Goal: Transaction & Acquisition: Purchase product/service

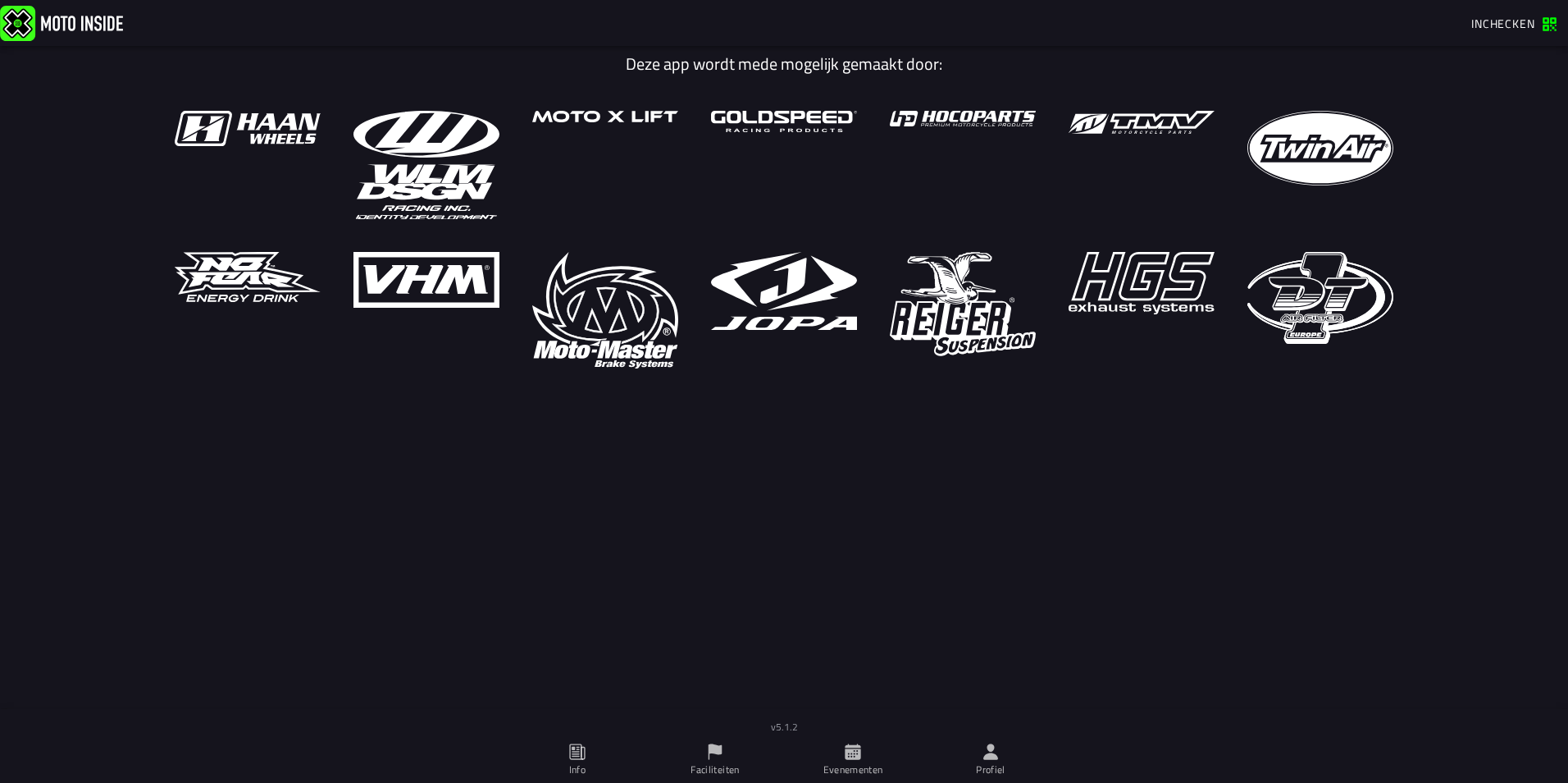
click at [1499, 30] on span "Inchecken" at bounding box center [1503, 23] width 64 height 17
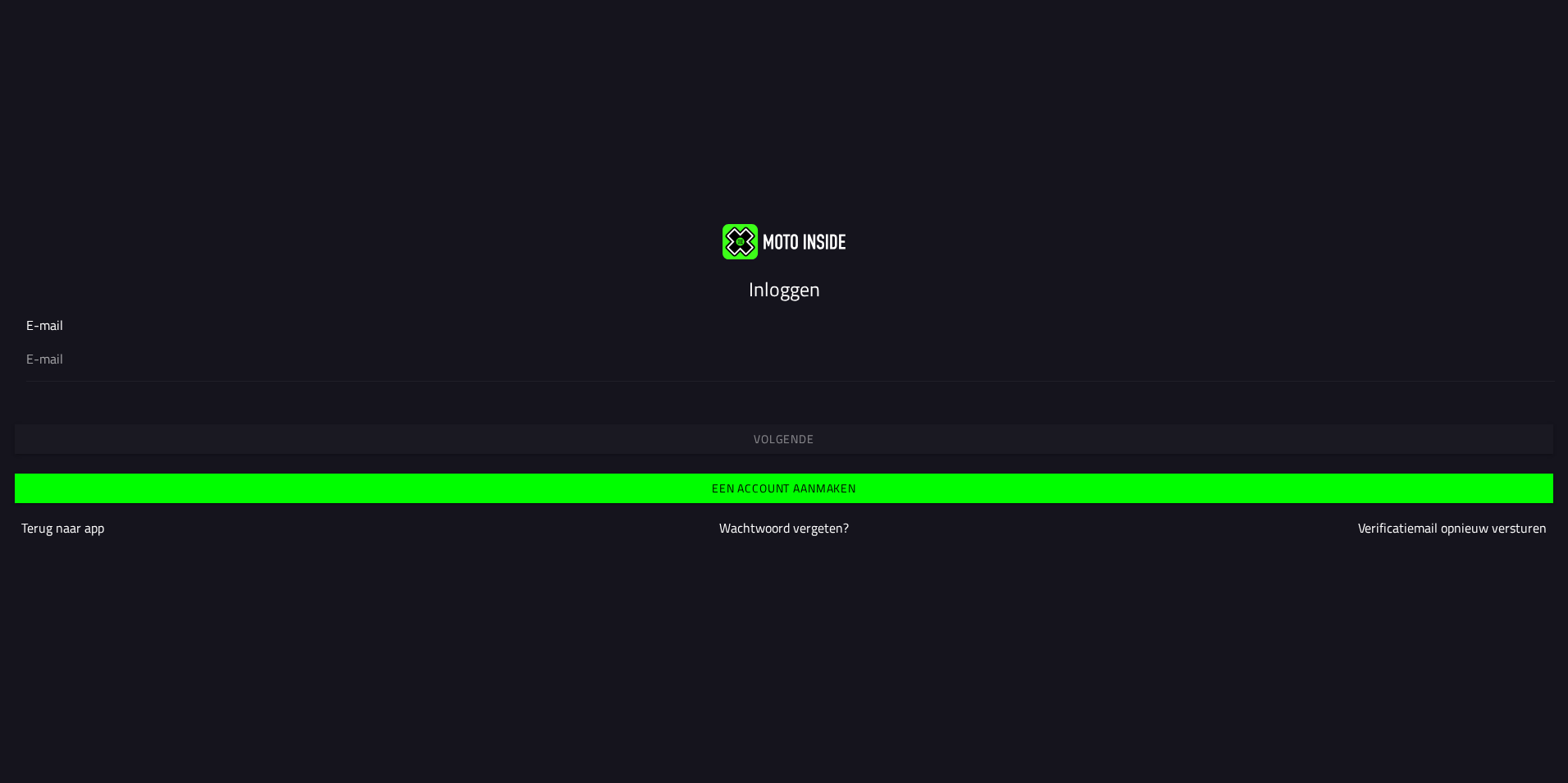
click at [755, 374] on div at bounding box center [784, 358] width 1516 height 46
click at [755, 368] on input "email" at bounding box center [784, 358] width 1516 height 19
click at [763, 360] on input "email" at bounding box center [784, 358] width 1516 height 19
type input "[EMAIL_ADDRESS][DOMAIN_NAME]"
click at [359, 432] on button "Volgende" at bounding box center [784, 439] width 1539 height 29
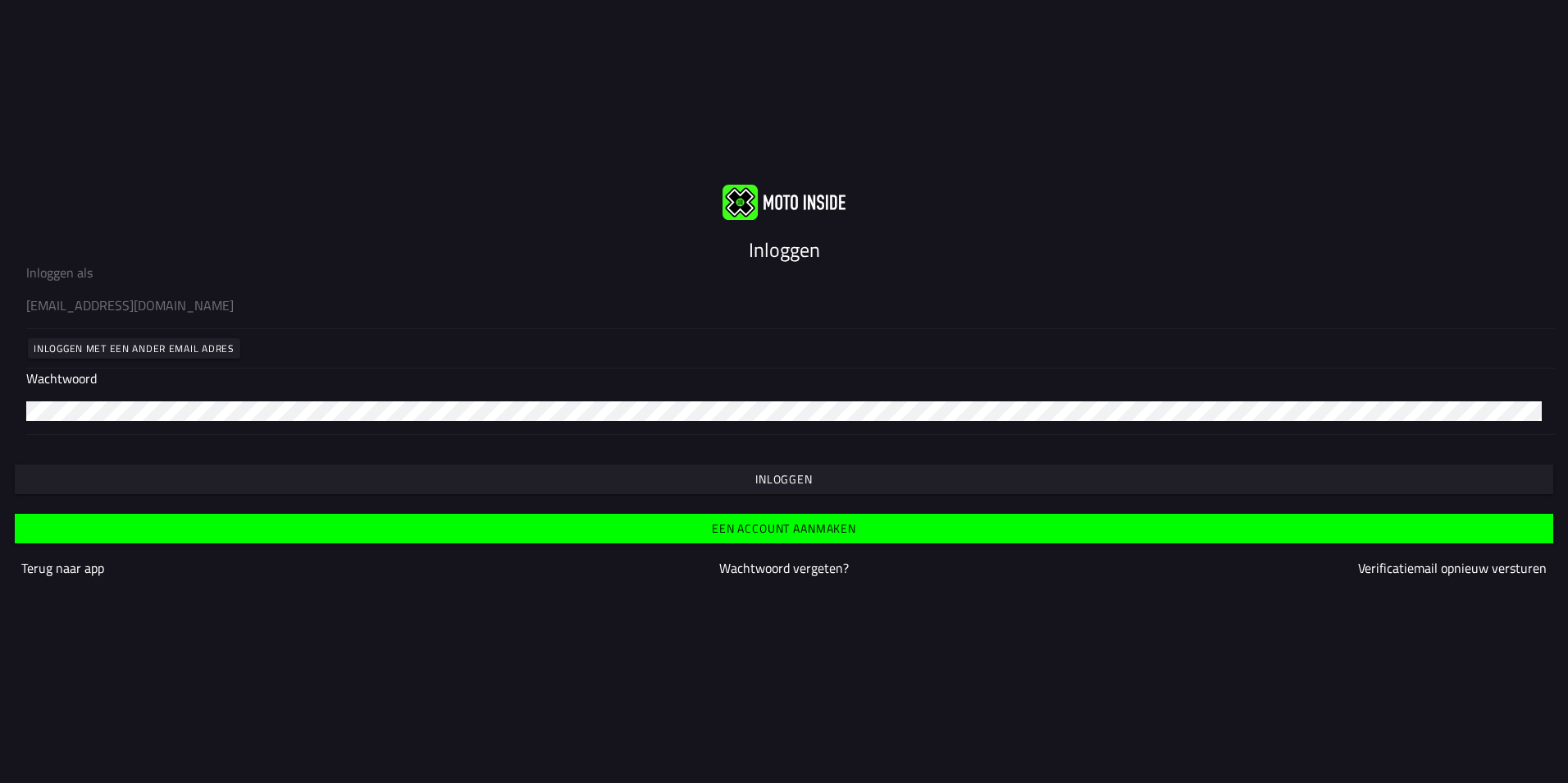
click at [545, 480] on span "Inloggen" at bounding box center [783, 478] width 1513 height 11
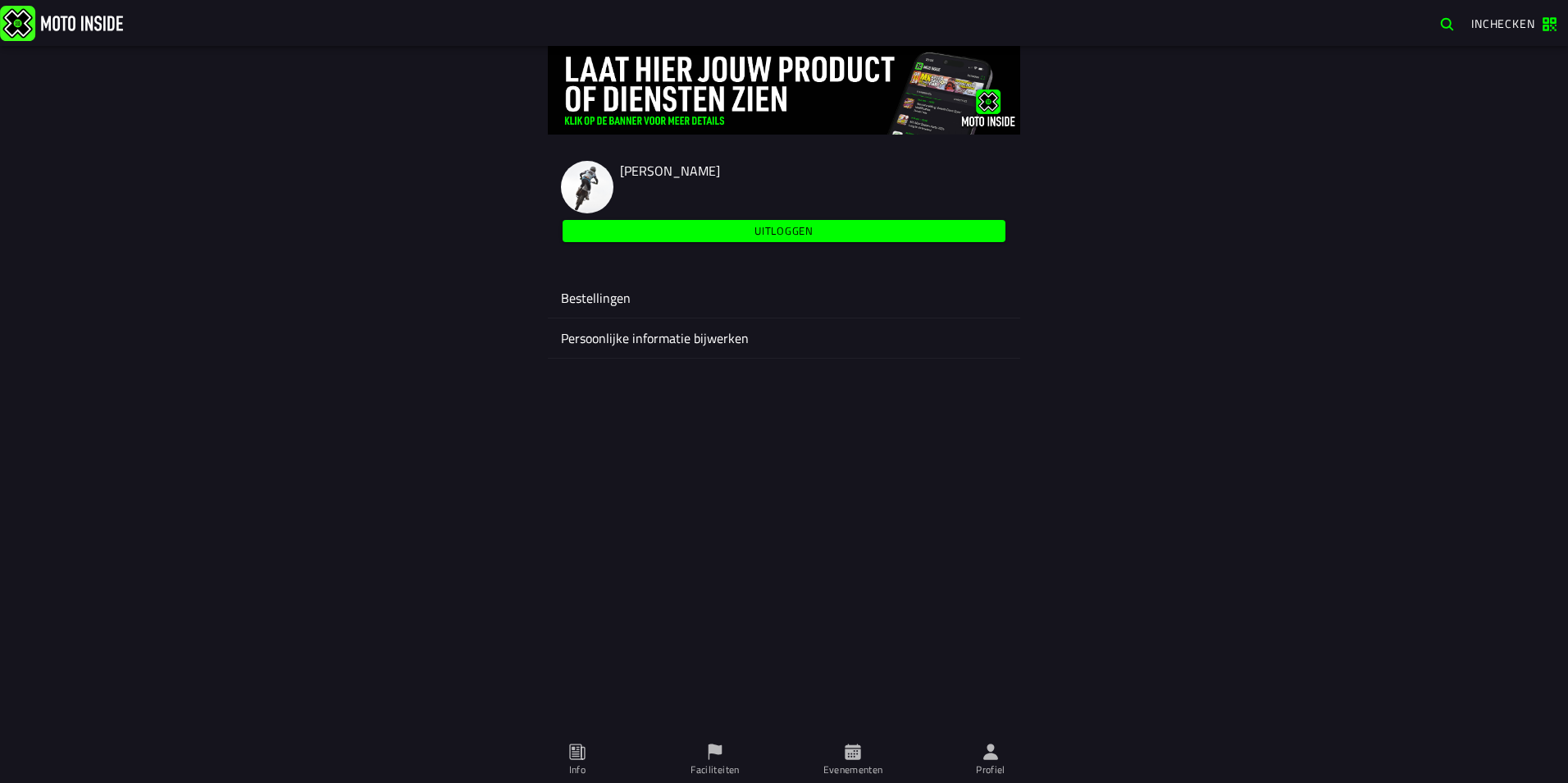
click at [857, 742] on span "Evenementen" at bounding box center [853, 760] width 118 height 46
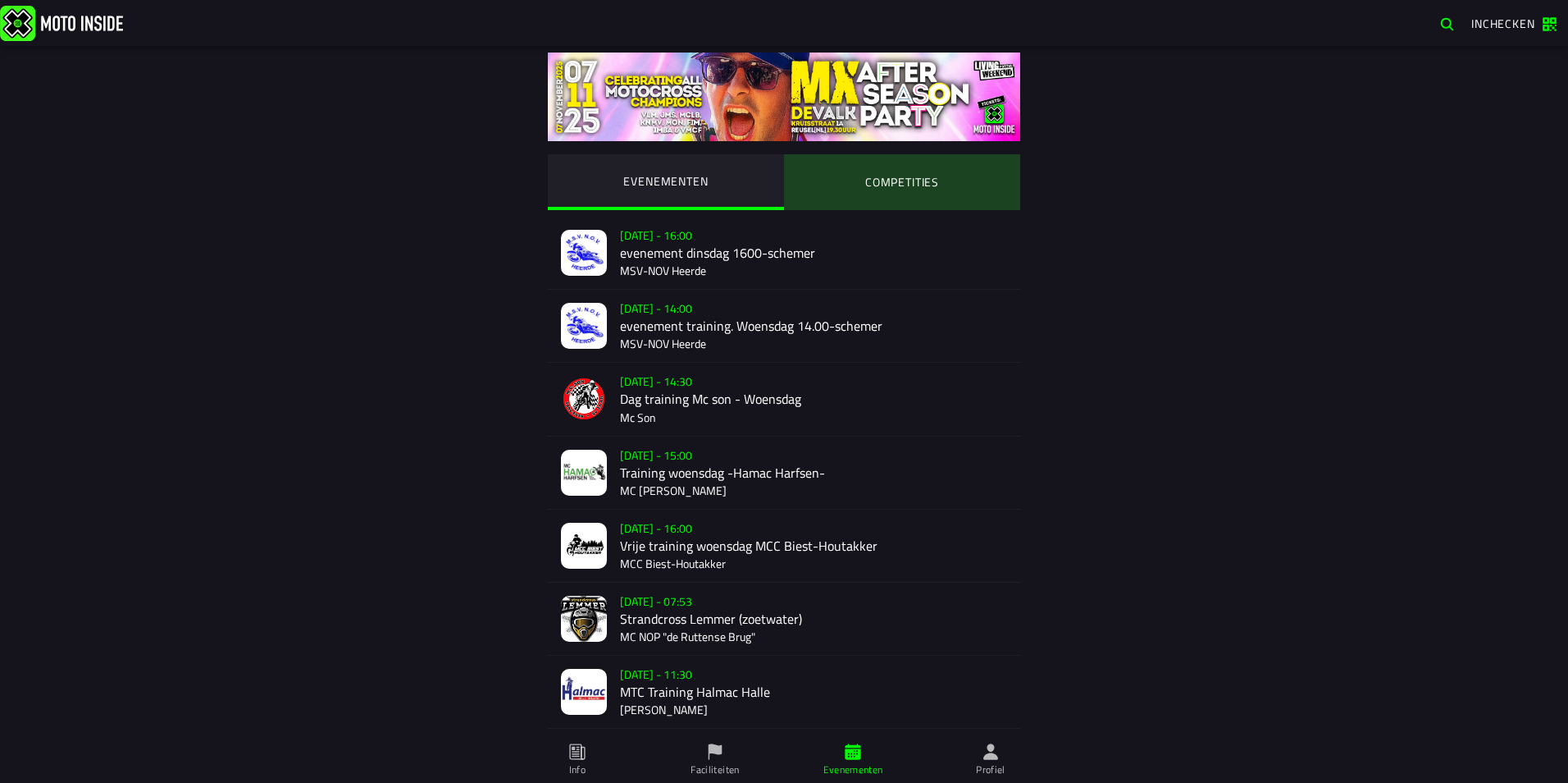
click at [949, 178] on ion-segment-button "COMPETITIES" at bounding box center [901, 182] width 236 height 56
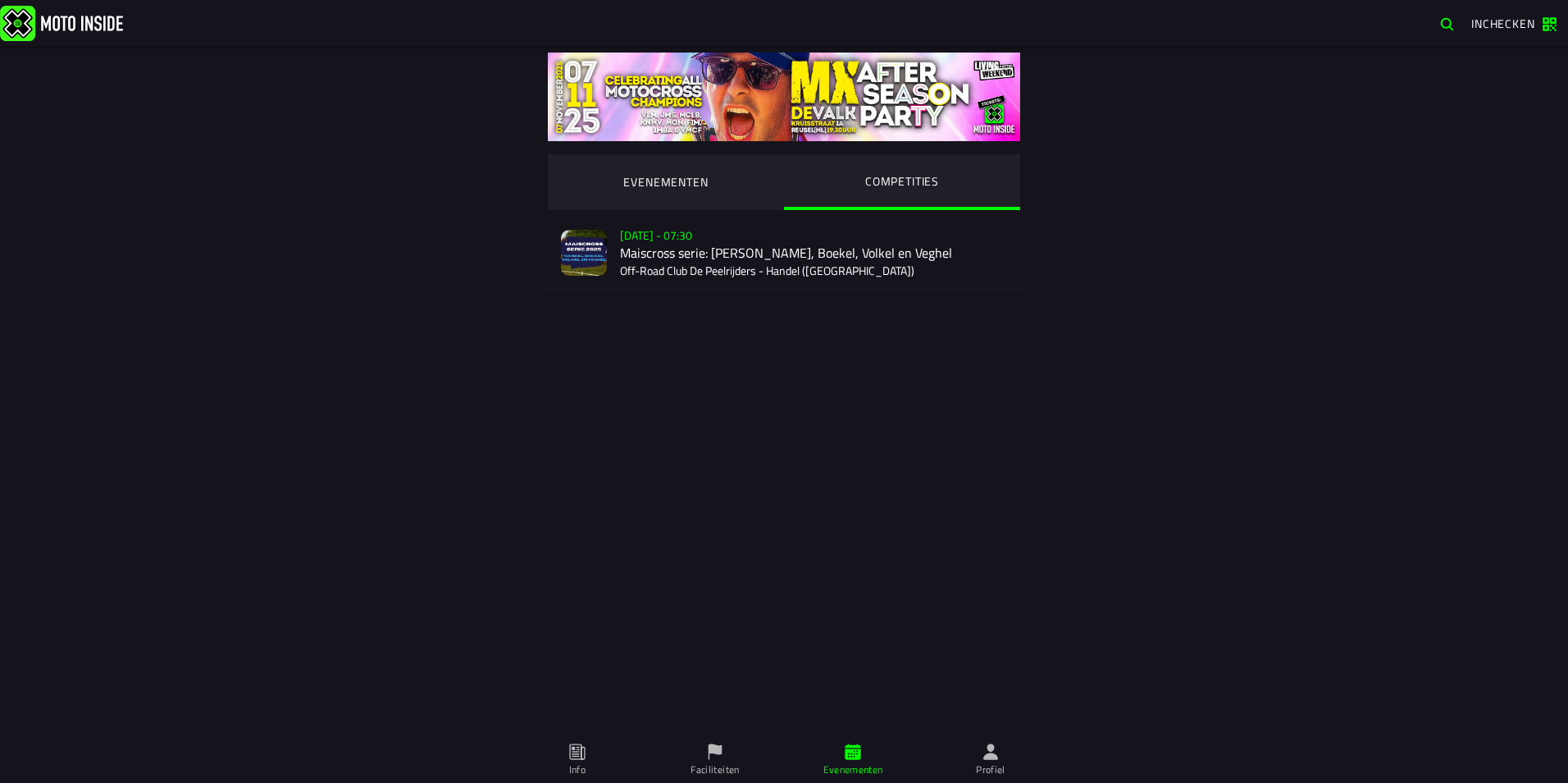
click at [797, 237] on div "Verkoop nog niet gestart [DATE] - 07:30 Maiscross serie: Handel, Boekel, Volkel…" at bounding box center [813, 252] width 387 height 72
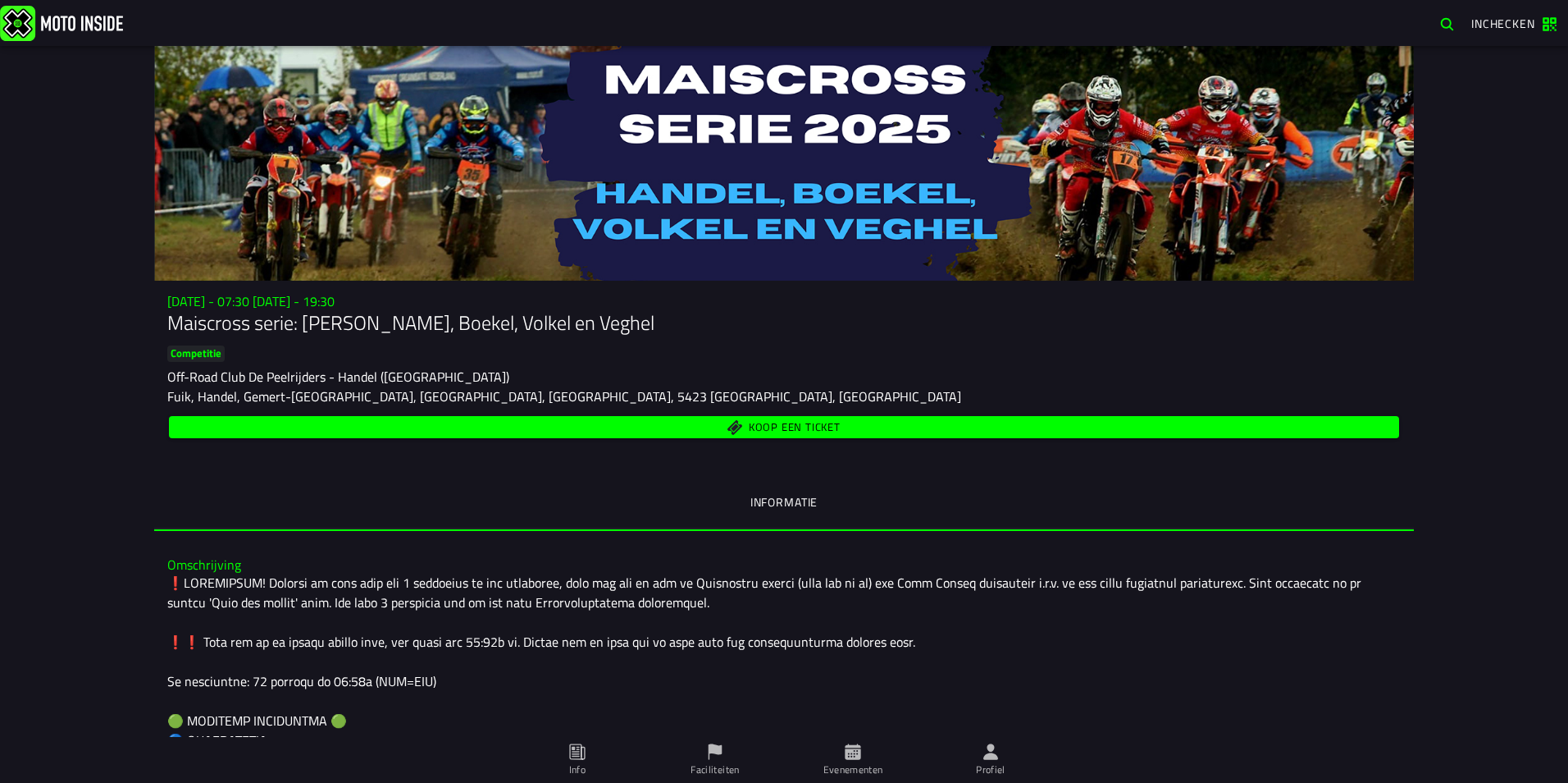
click at [797, 237] on div at bounding box center [784, 163] width 1259 height 235
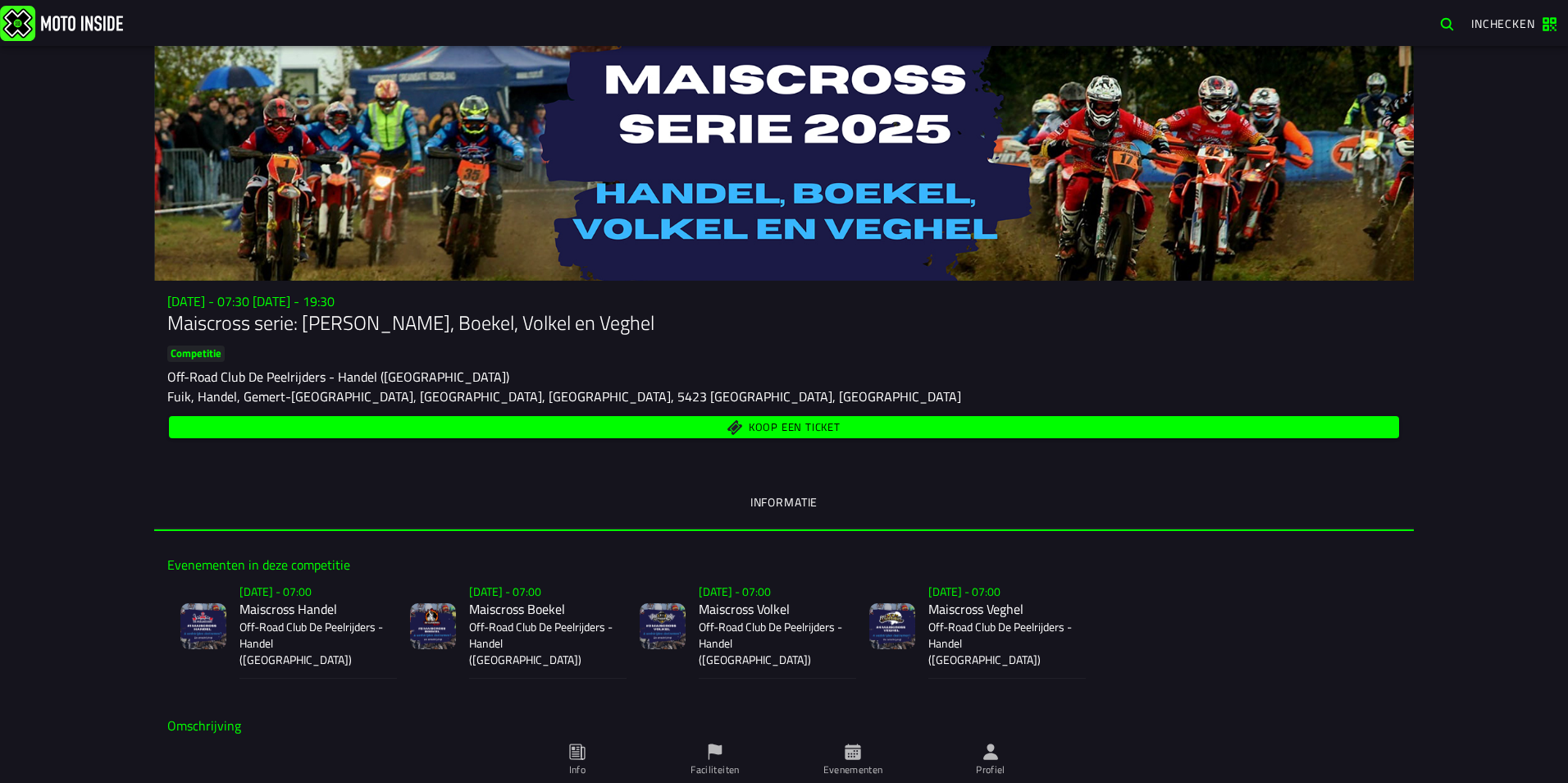
click at [775, 433] on span "Koop een ticket" at bounding box center [795, 428] width 92 height 11
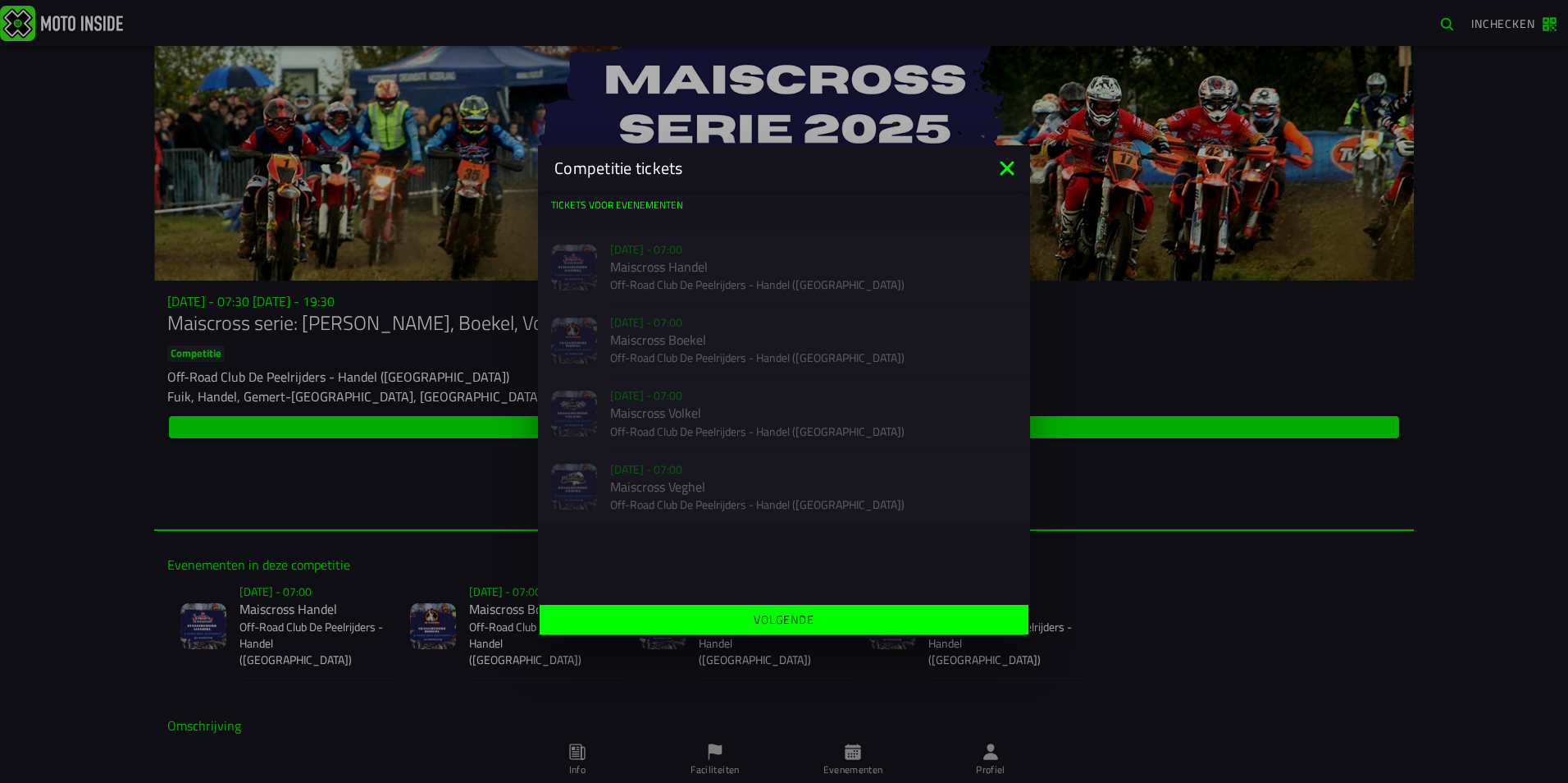
click at [1001, 172] on icon at bounding box center [1006, 167] width 14 height 14
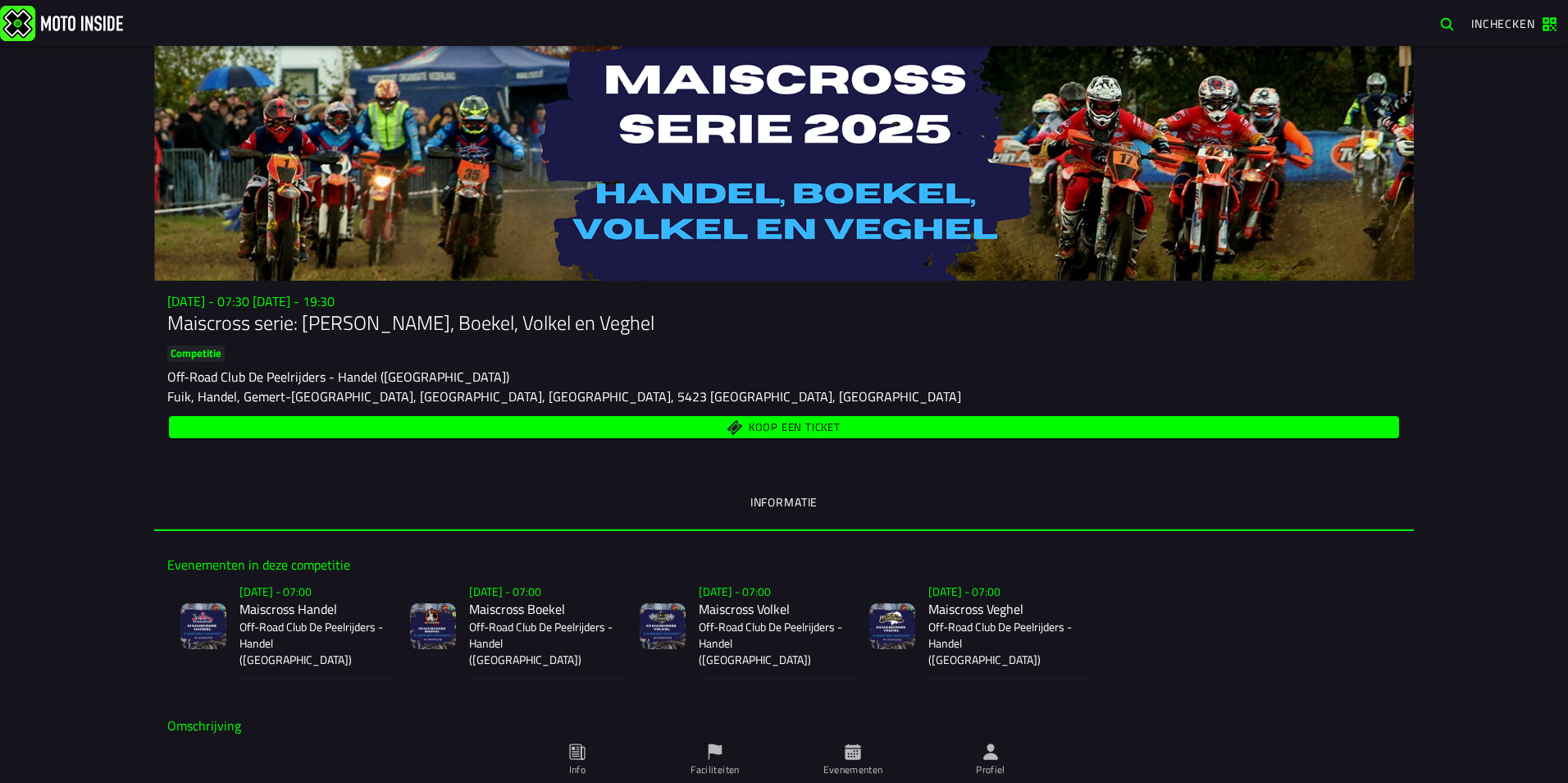
click at [498, 424] on span "Koop een ticket" at bounding box center [784, 427] width 1211 height 16
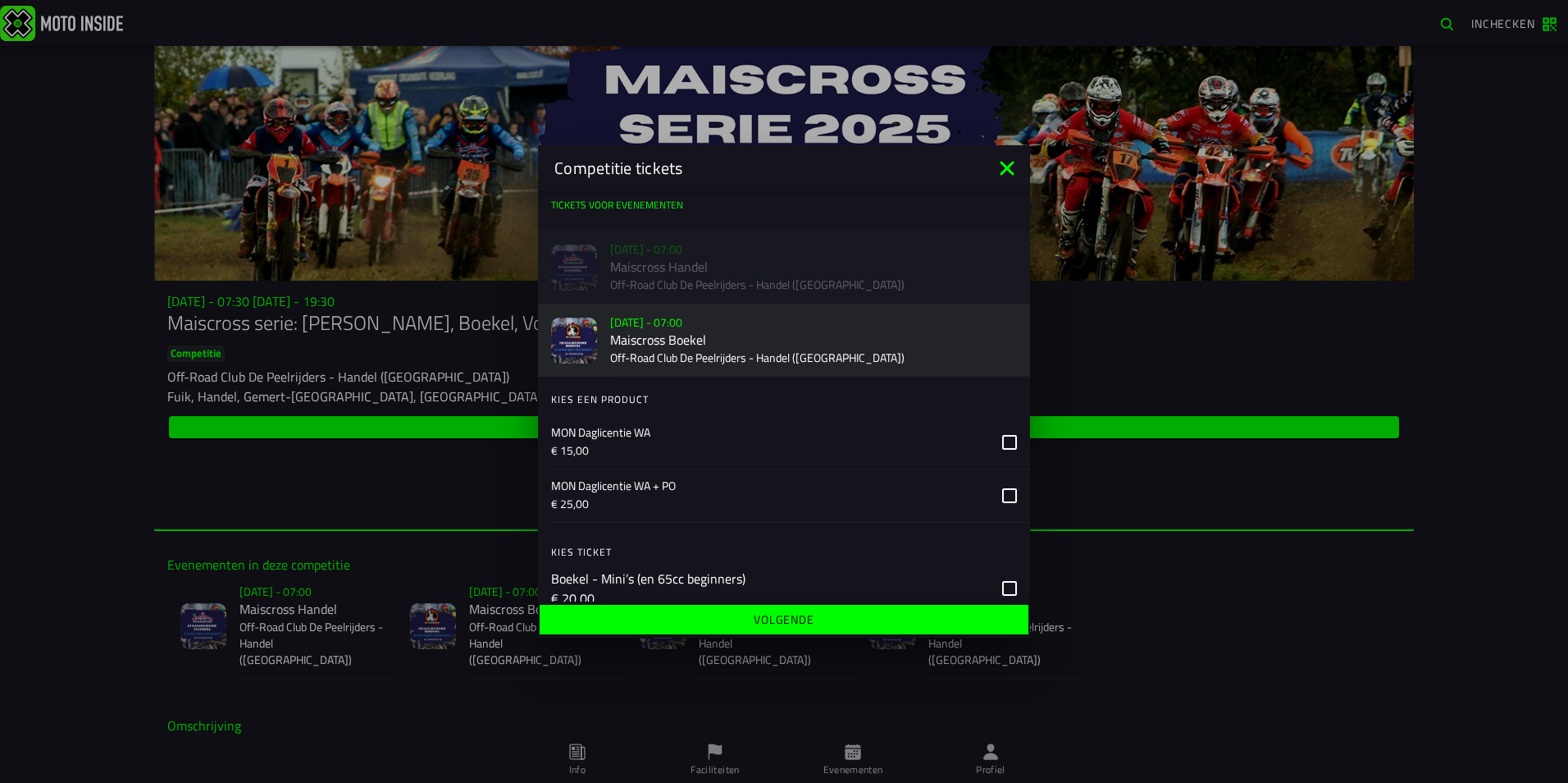
click at [800, 286] on div "Verkoop nog niet gestart [DATE] - 07:00 Maiscross Handel Off-Road Club De Peelr…" at bounding box center [784, 267] width 492 height 73
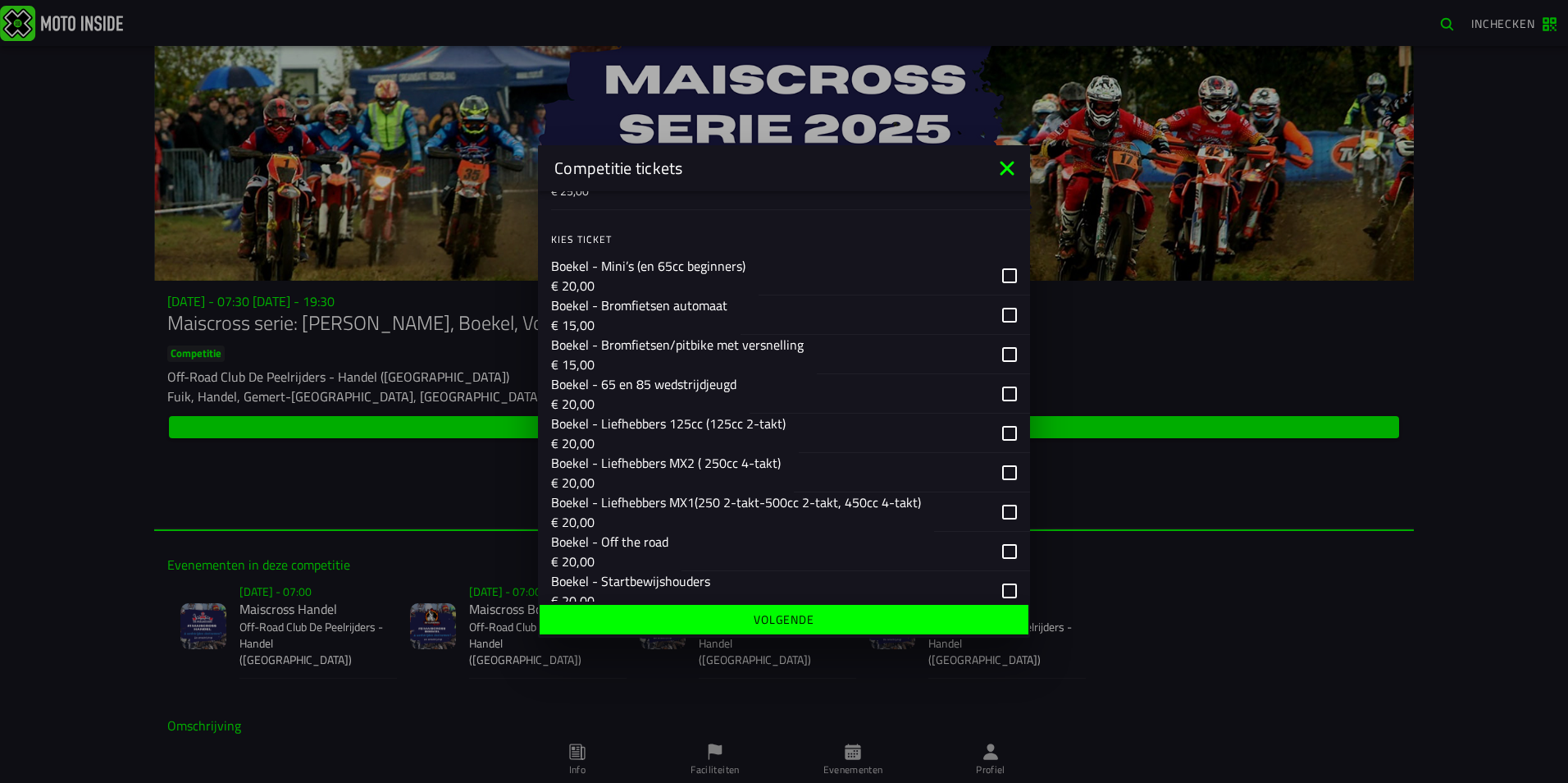
scroll to position [492, 0]
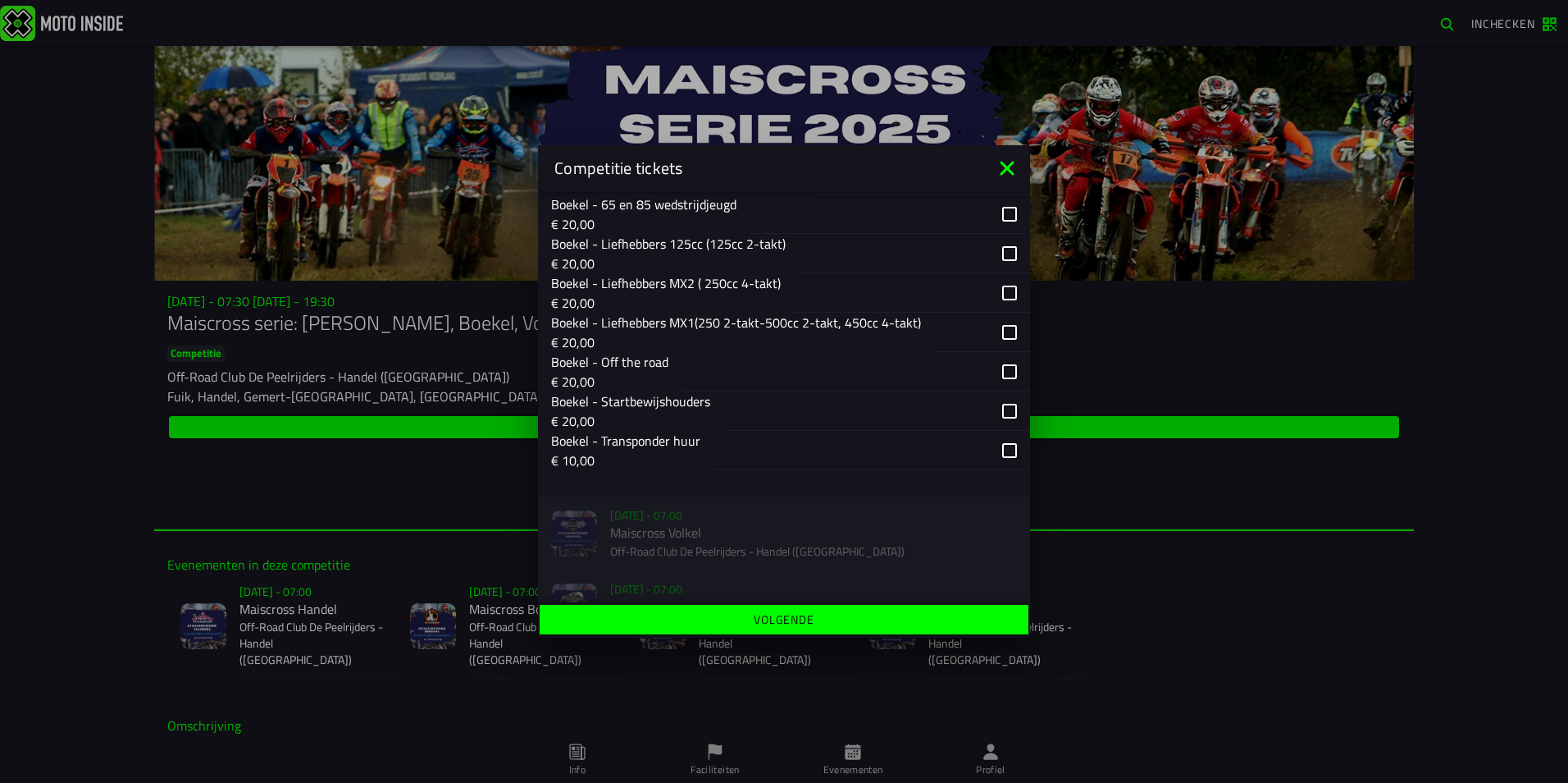
click at [1001, 412] on div "button" at bounding box center [876, 410] width 306 height 40
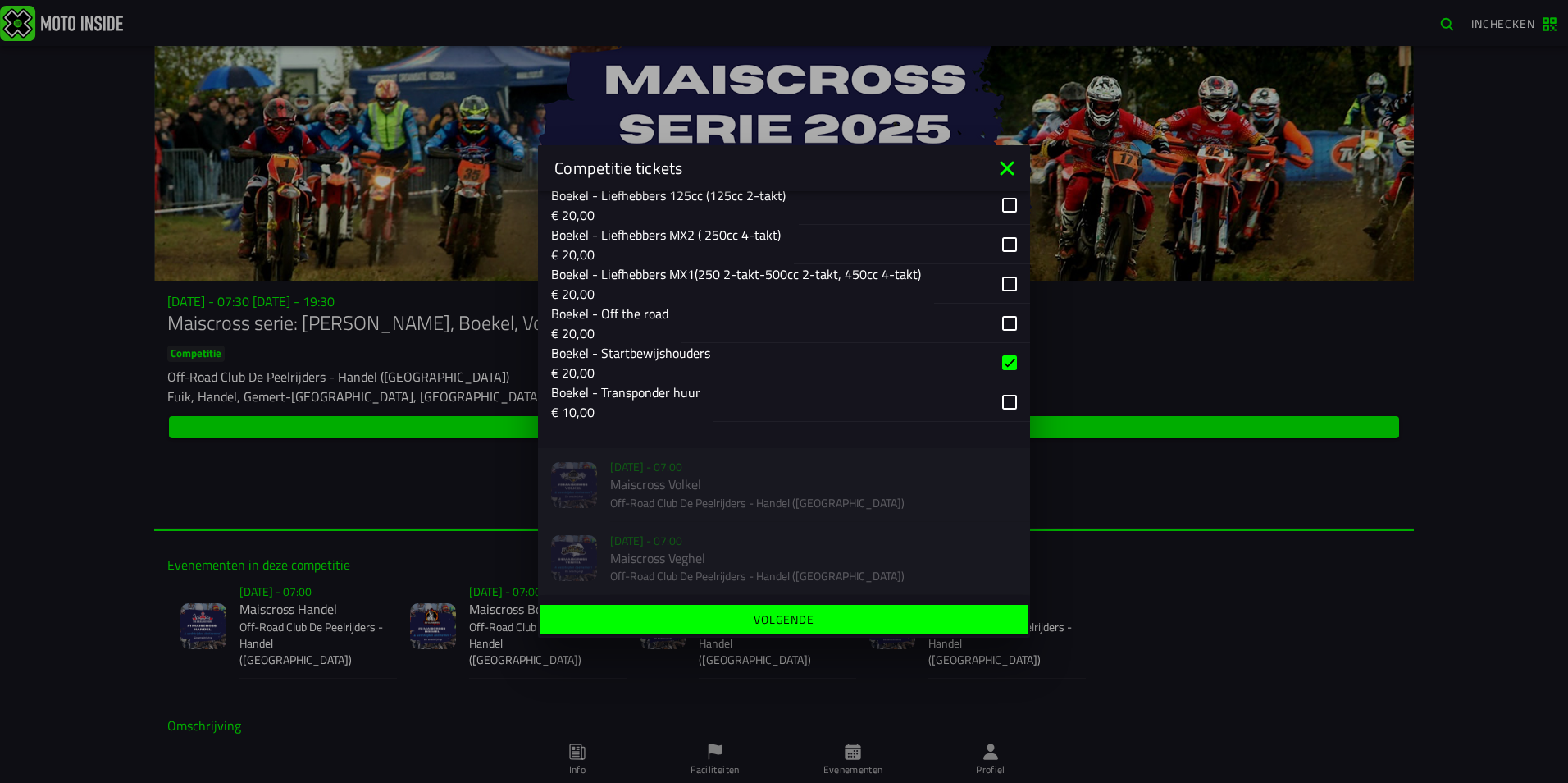
click at [997, 155] on div "Competitie tickets" at bounding box center [784, 168] width 492 height 46
click at [999, 163] on icon at bounding box center [1007, 168] width 27 height 27
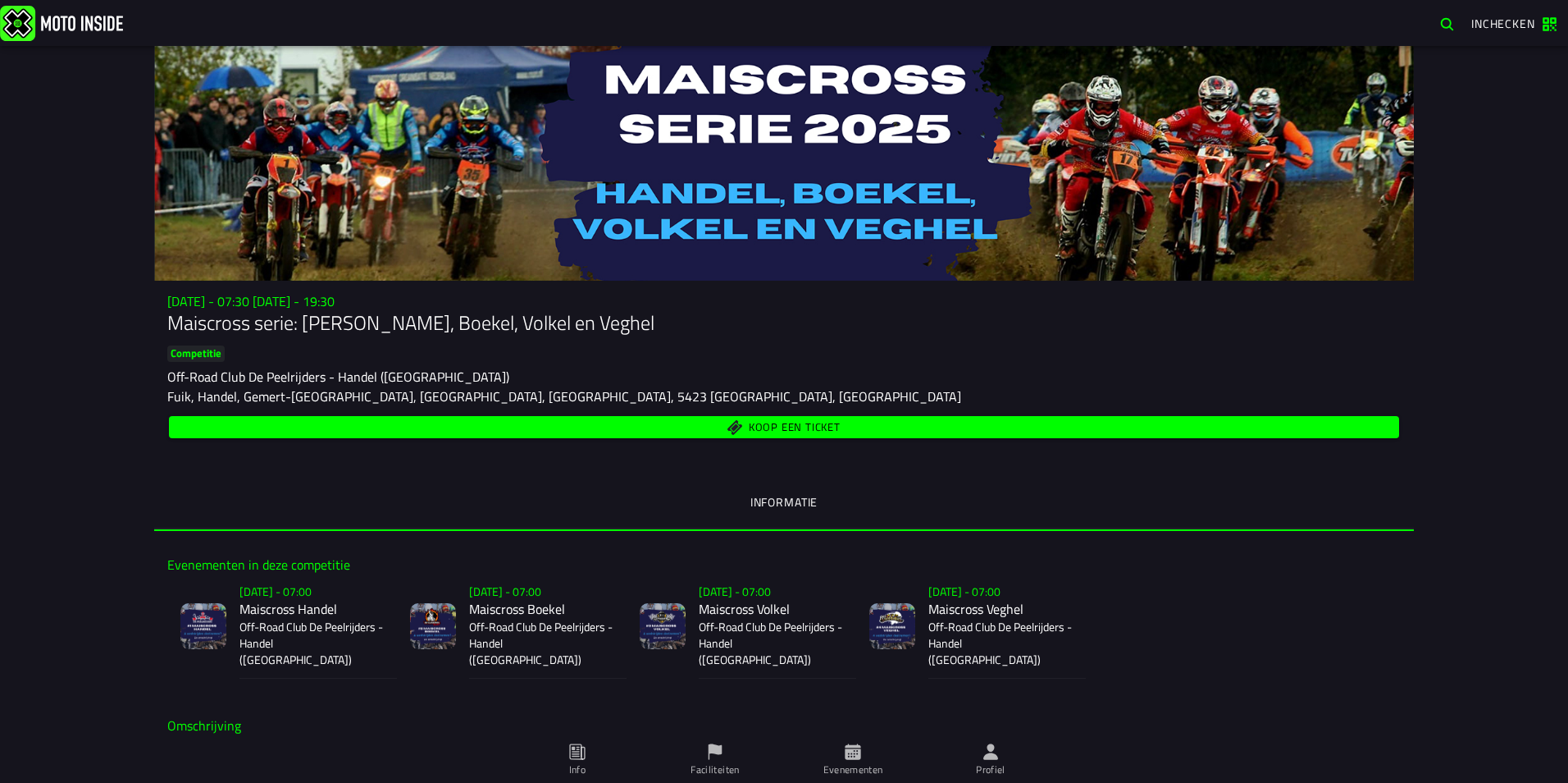
click at [896, 421] on span "Koop een ticket" at bounding box center [784, 427] width 1211 height 16
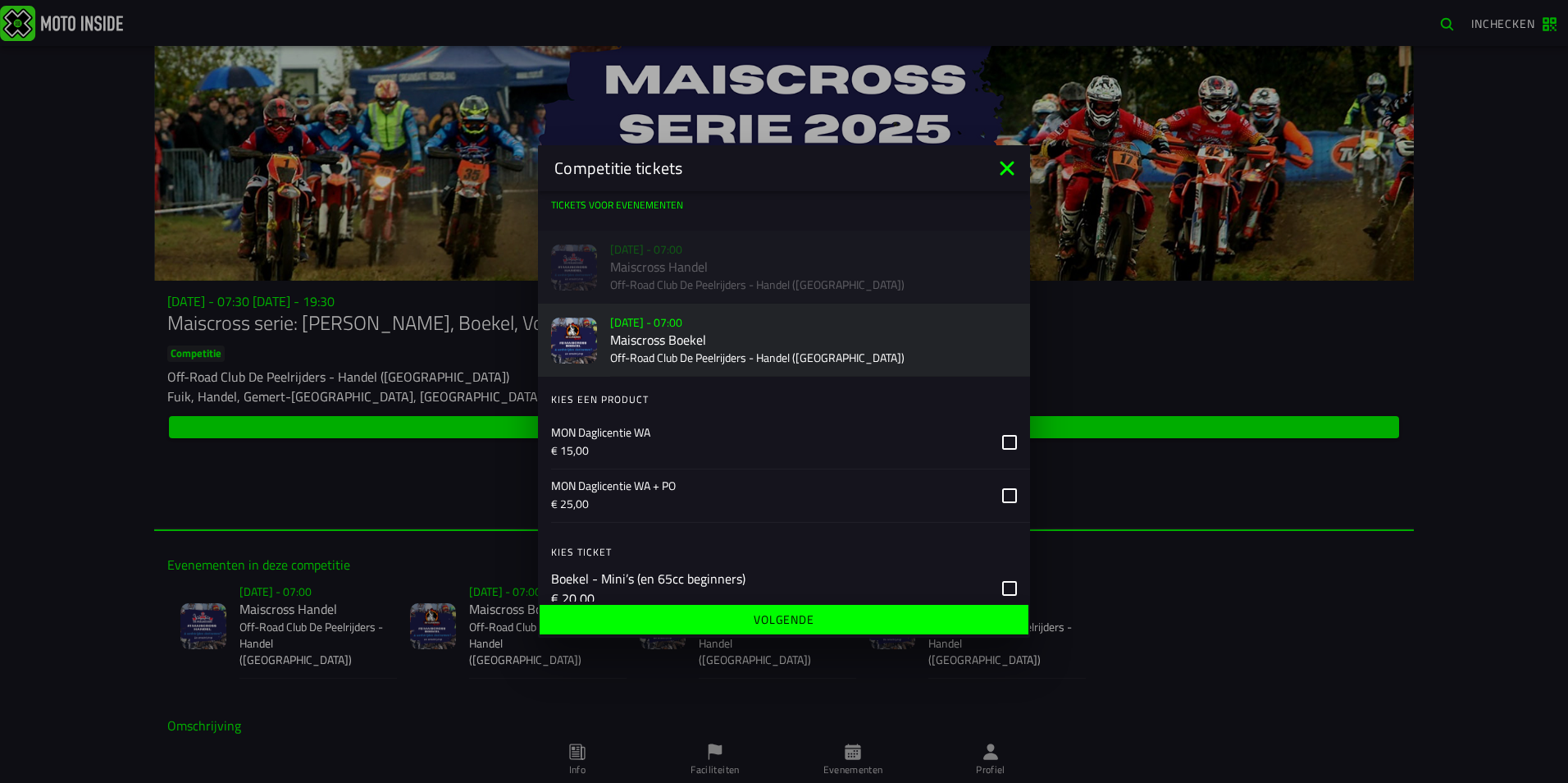
click at [774, 269] on div "Verkoop nog niet gestart [DATE] - 07:00 Maiscross Handel Off-Road Club De Peelr…" at bounding box center [784, 267] width 492 height 73
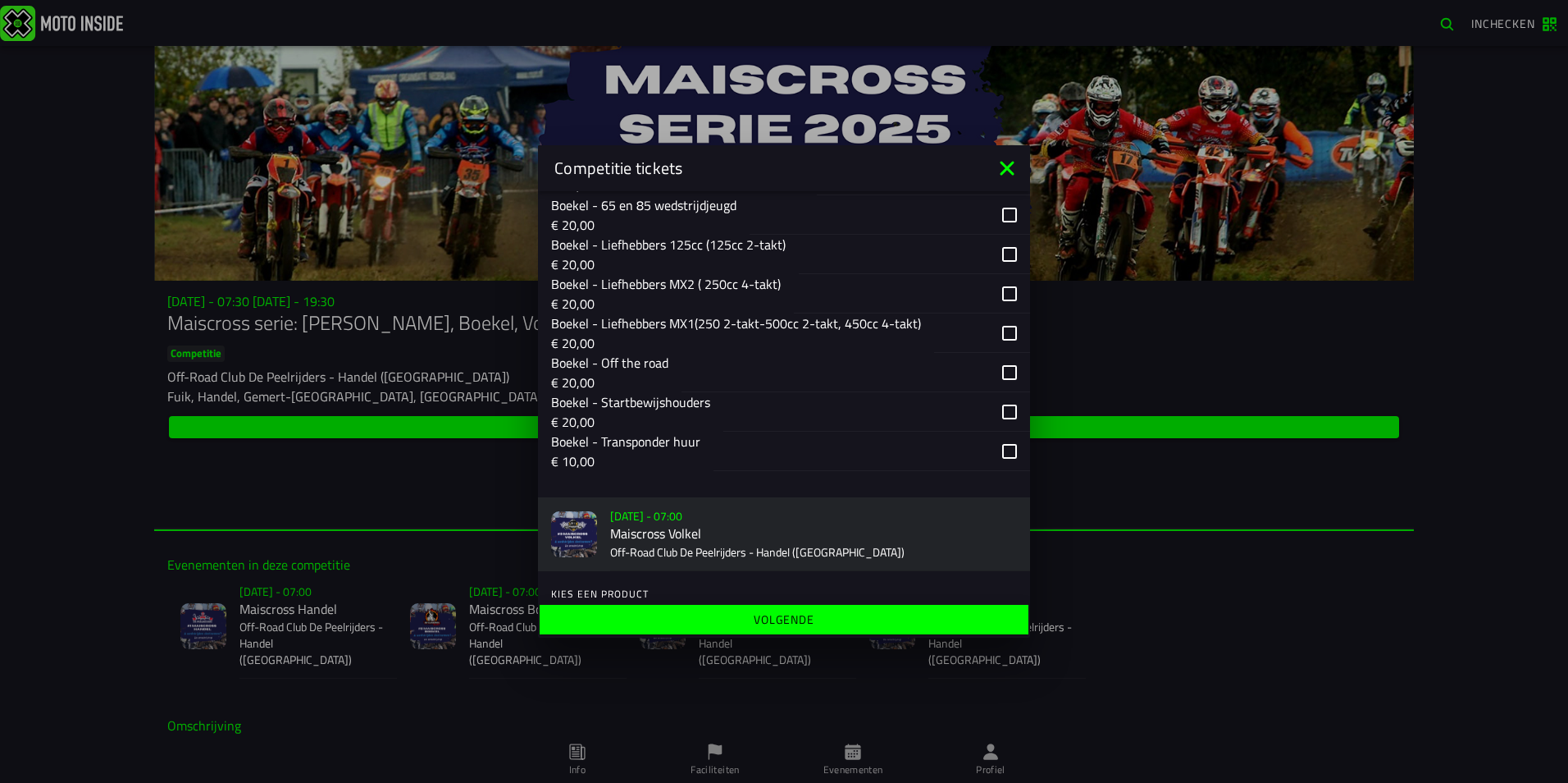
scroll to position [492, 0]
click at [995, 417] on div "button" at bounding box center [876, 410] width 306 height 40
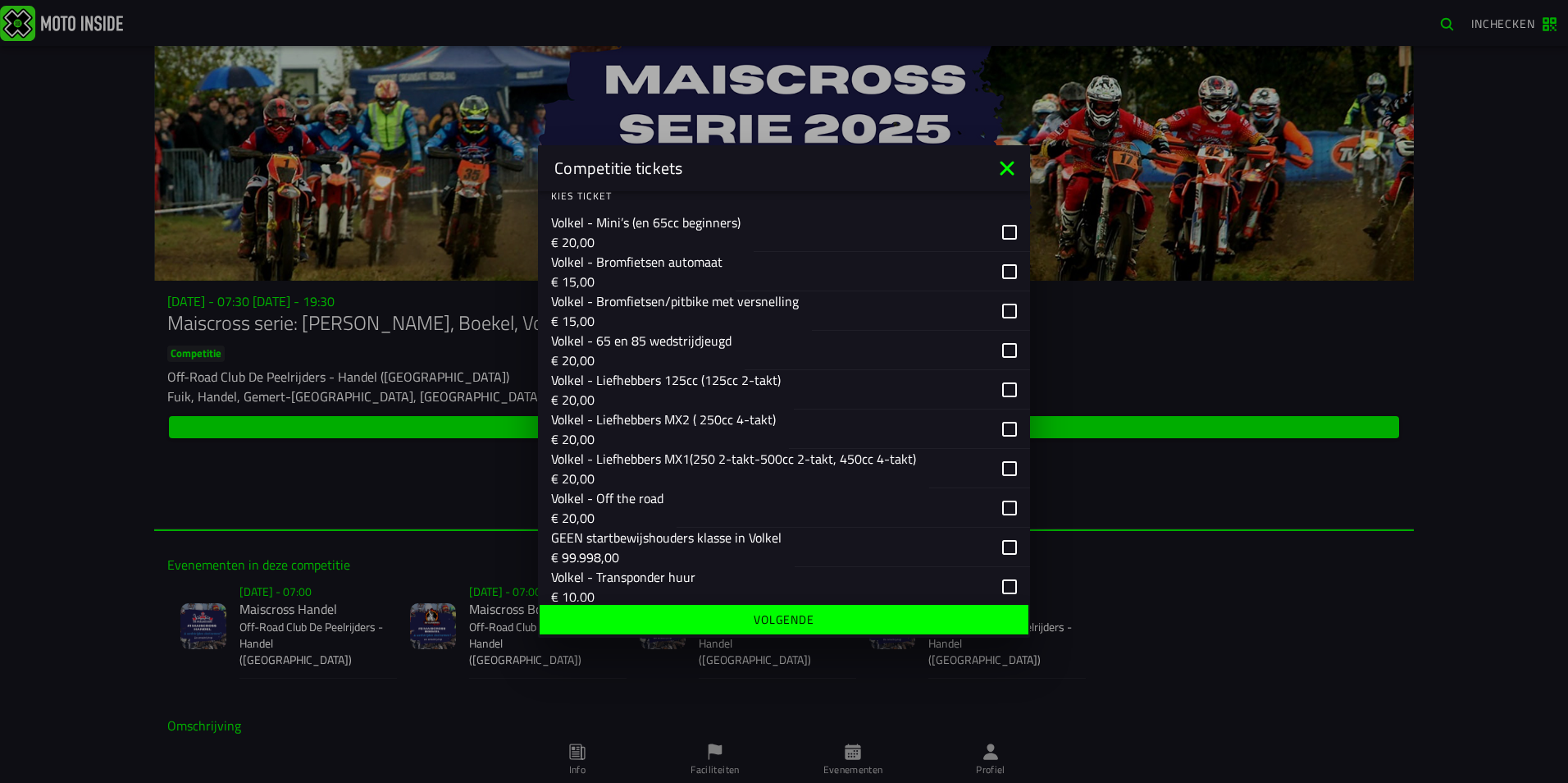
scroll to position [1070, 0]
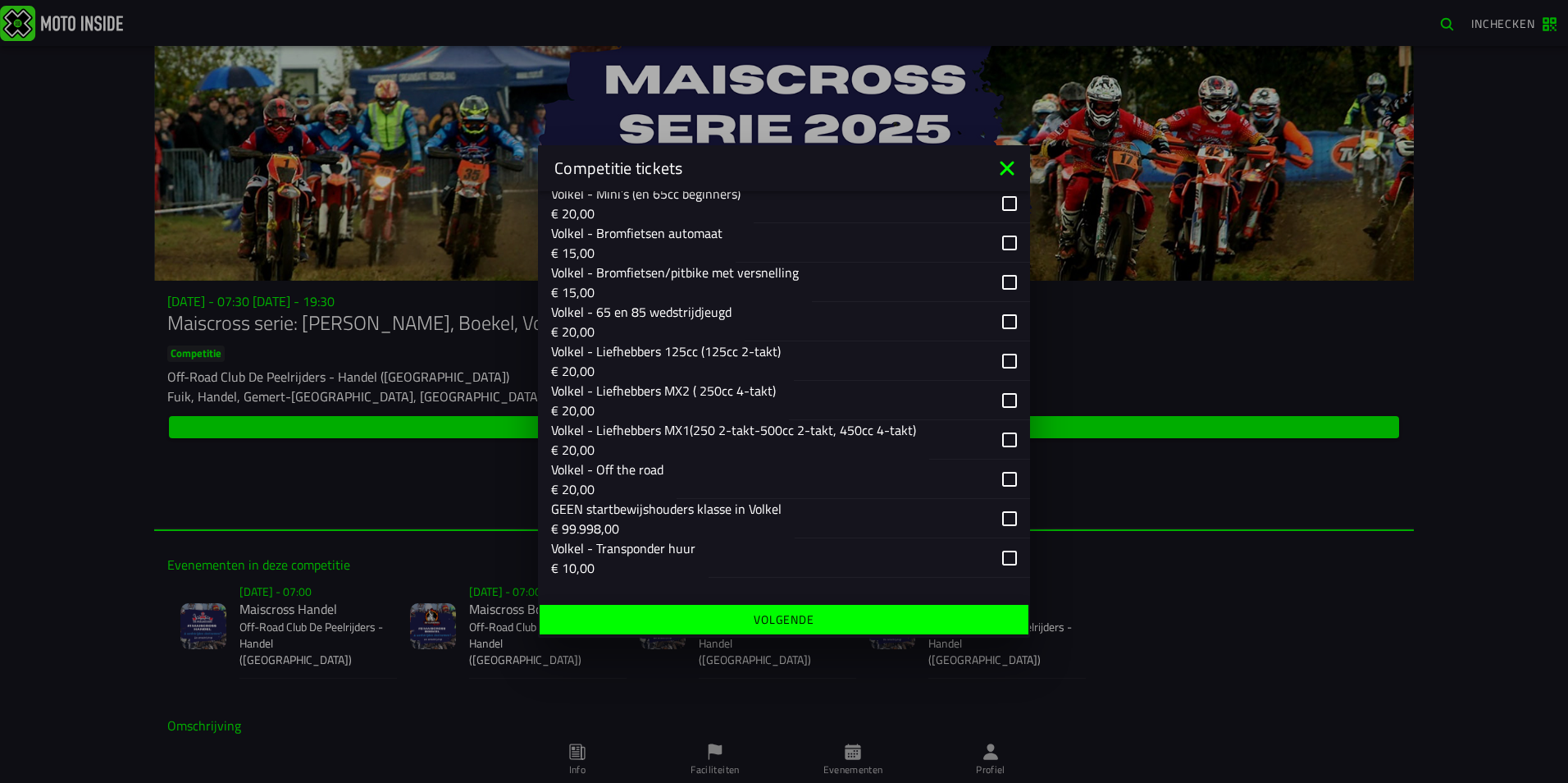
click at [990, 361] on div "button" at bounding box center [911, 361] width 236 height 40
click at [993, 359] on div "button" at bounding box center [911, 361] width 236 height 40
click at [1001, 471] on div "button" at bounding box center [853, 478] width 353 height 40
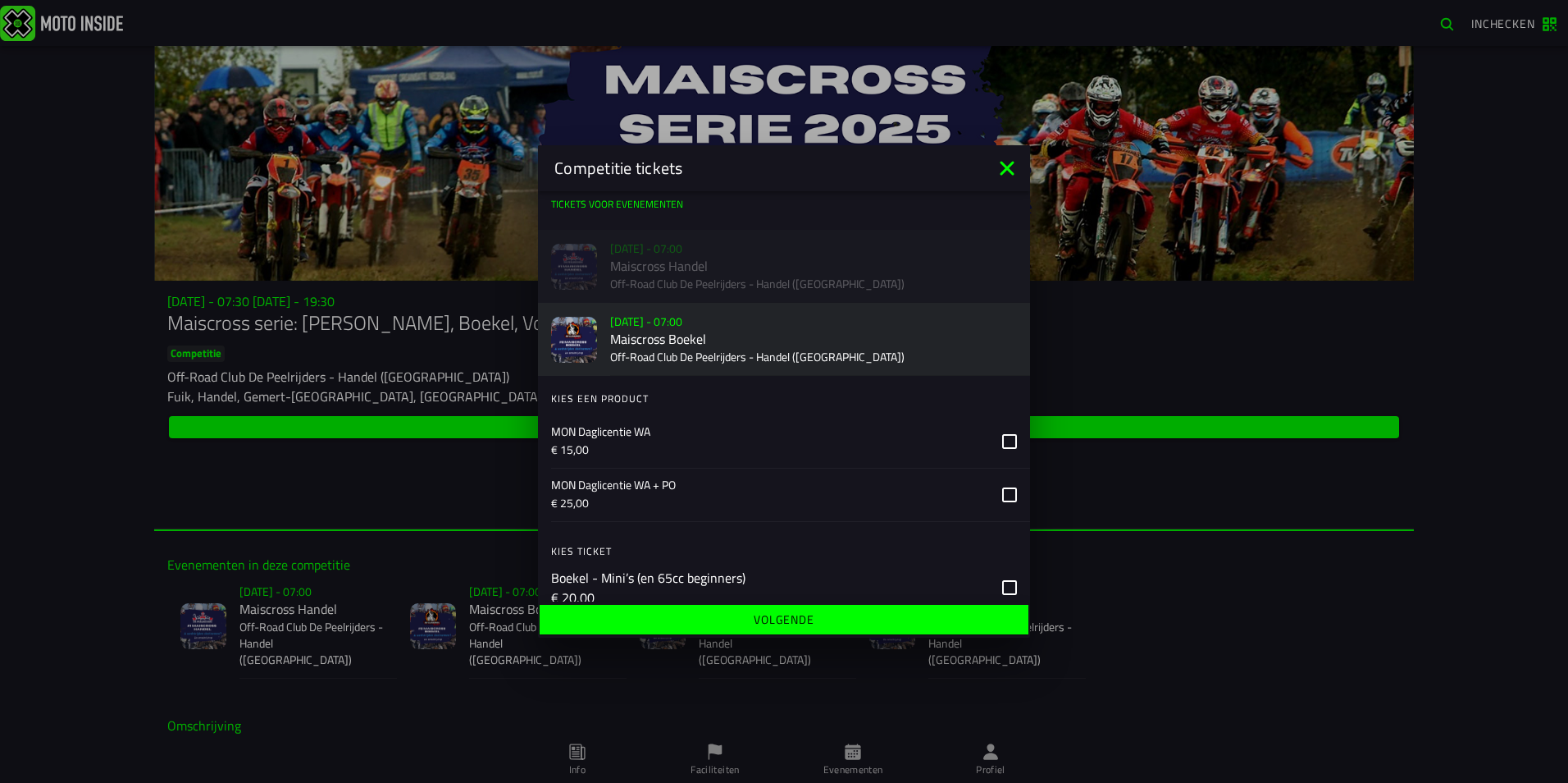
scroll to position [0, 0]
click at [1001, 163] on icon at bounding box center [1006, 167] width 14 height 14
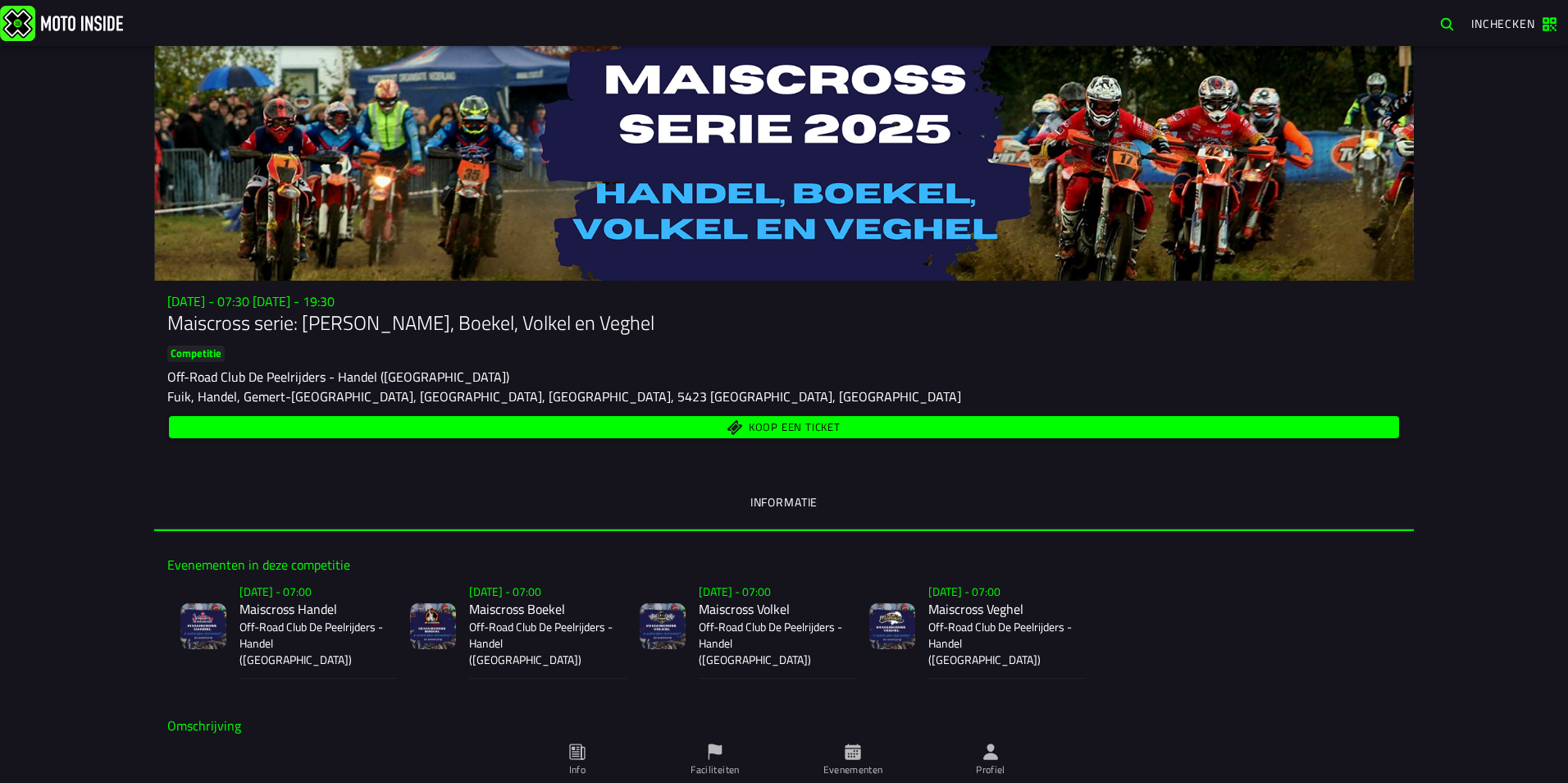
click at [824, 422] on span "Koop een ticket" at bounding box center [795, 428] width 92 height 11
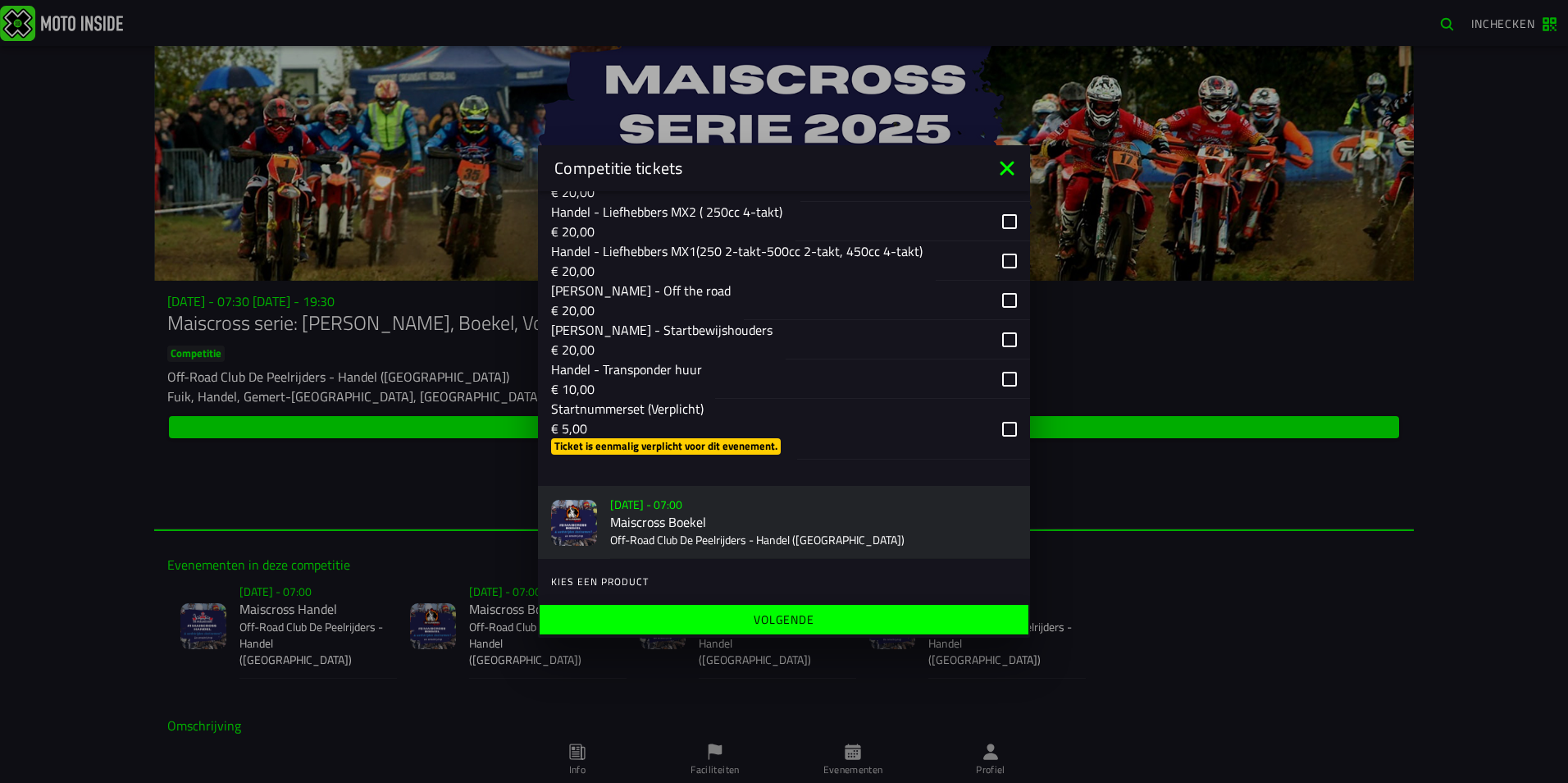
scroll to position [492, 0]
click at [998, 423] on div "button" at bounding box center [913, 428] width 233 height 61
click at [991, 337] on div "button" at bounding box center [908, 338] width 245 height 40
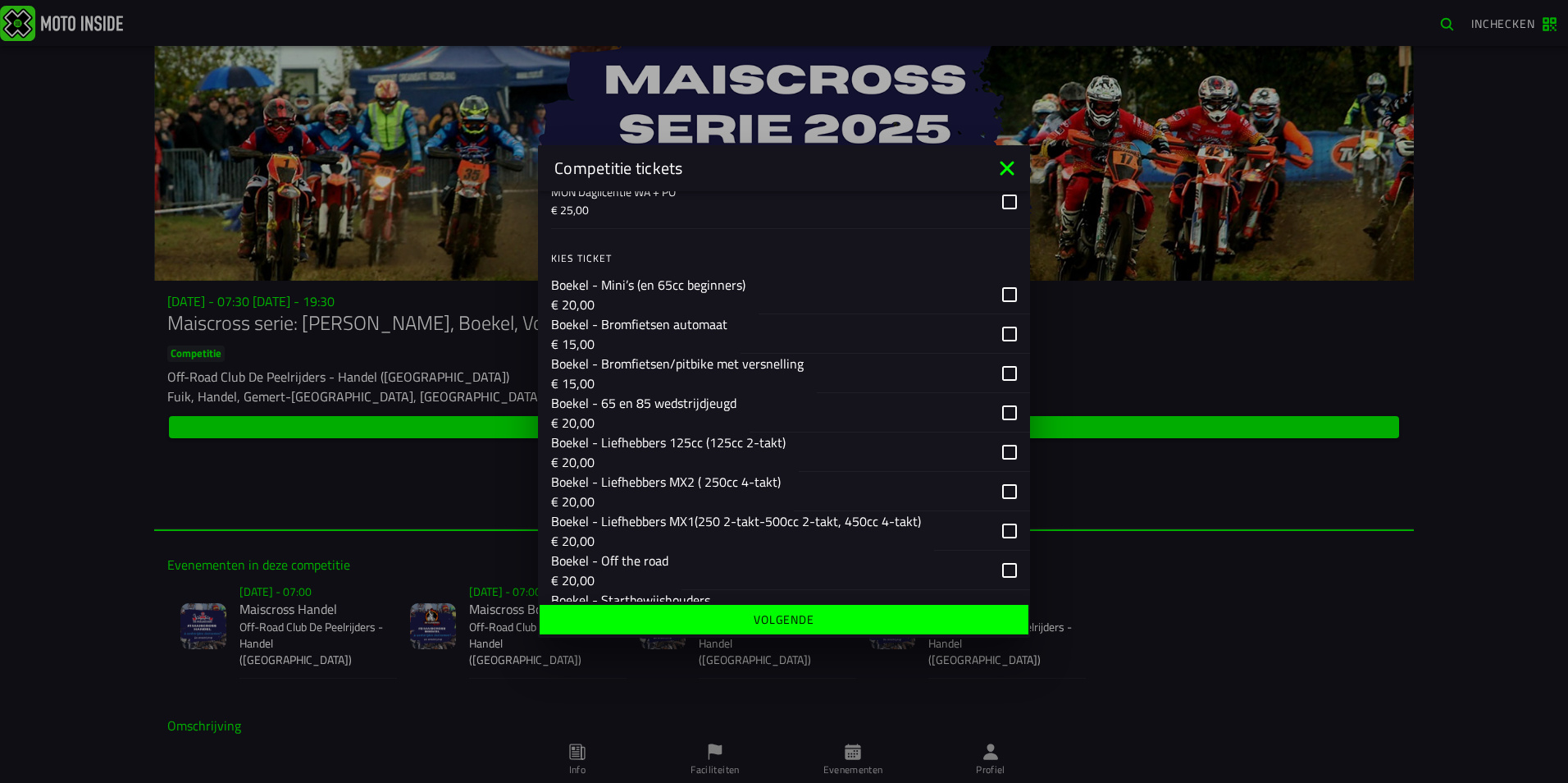
scroll to position [1066, 0]
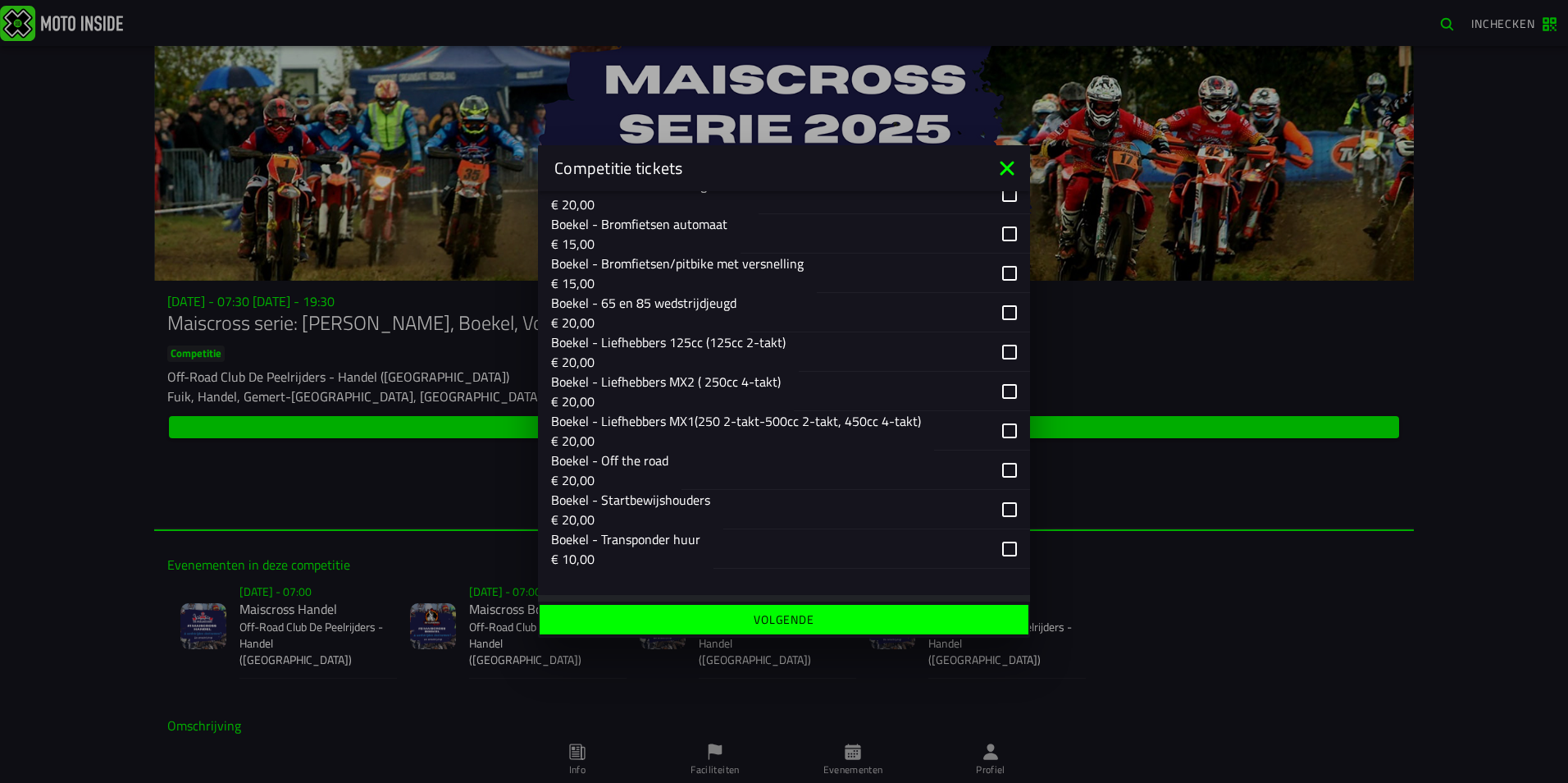
click at [1001, 510] on div "button" at bounding box center [876, 509] width 306 height 40
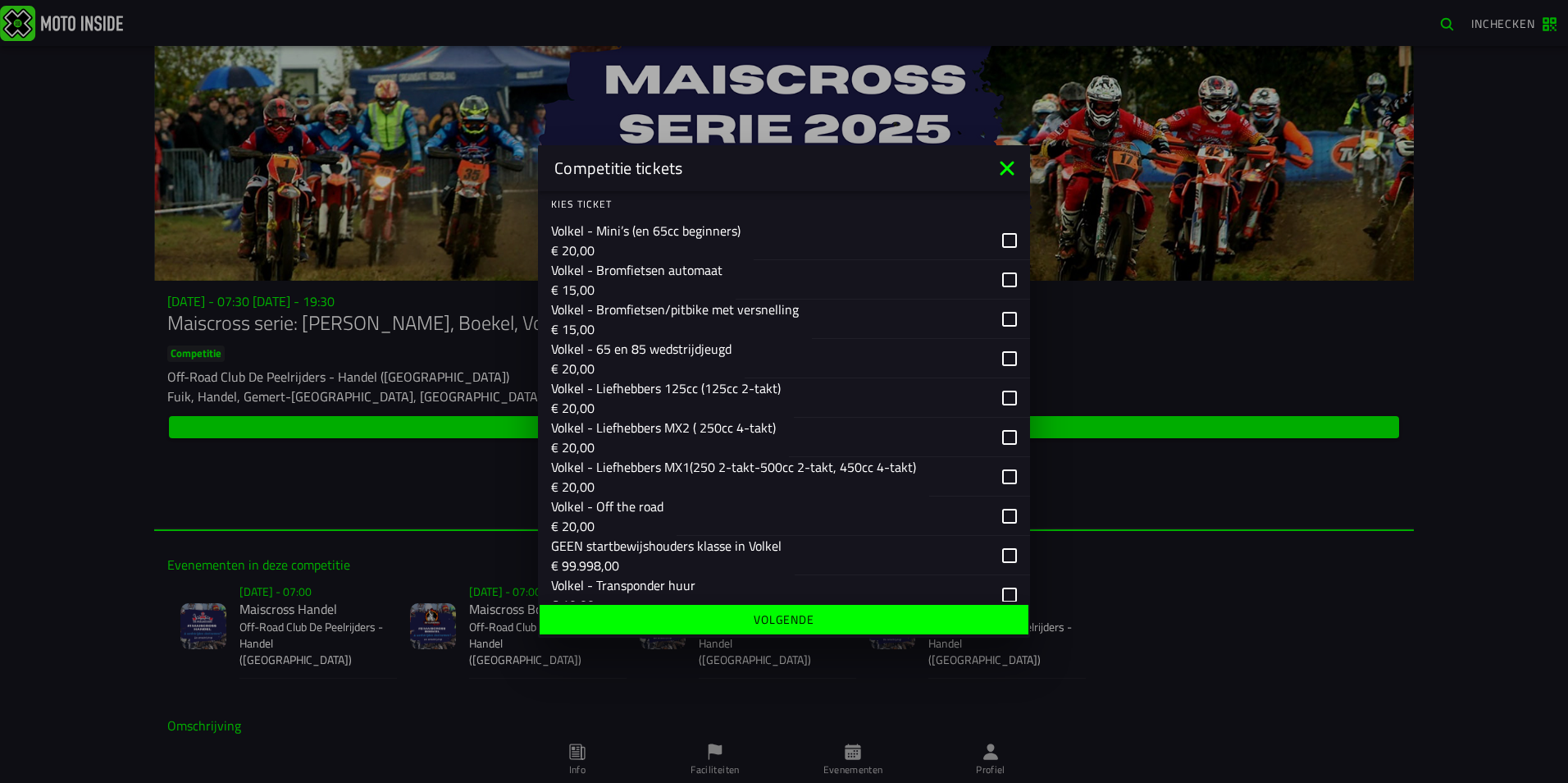
scroll to position [1804, 0]
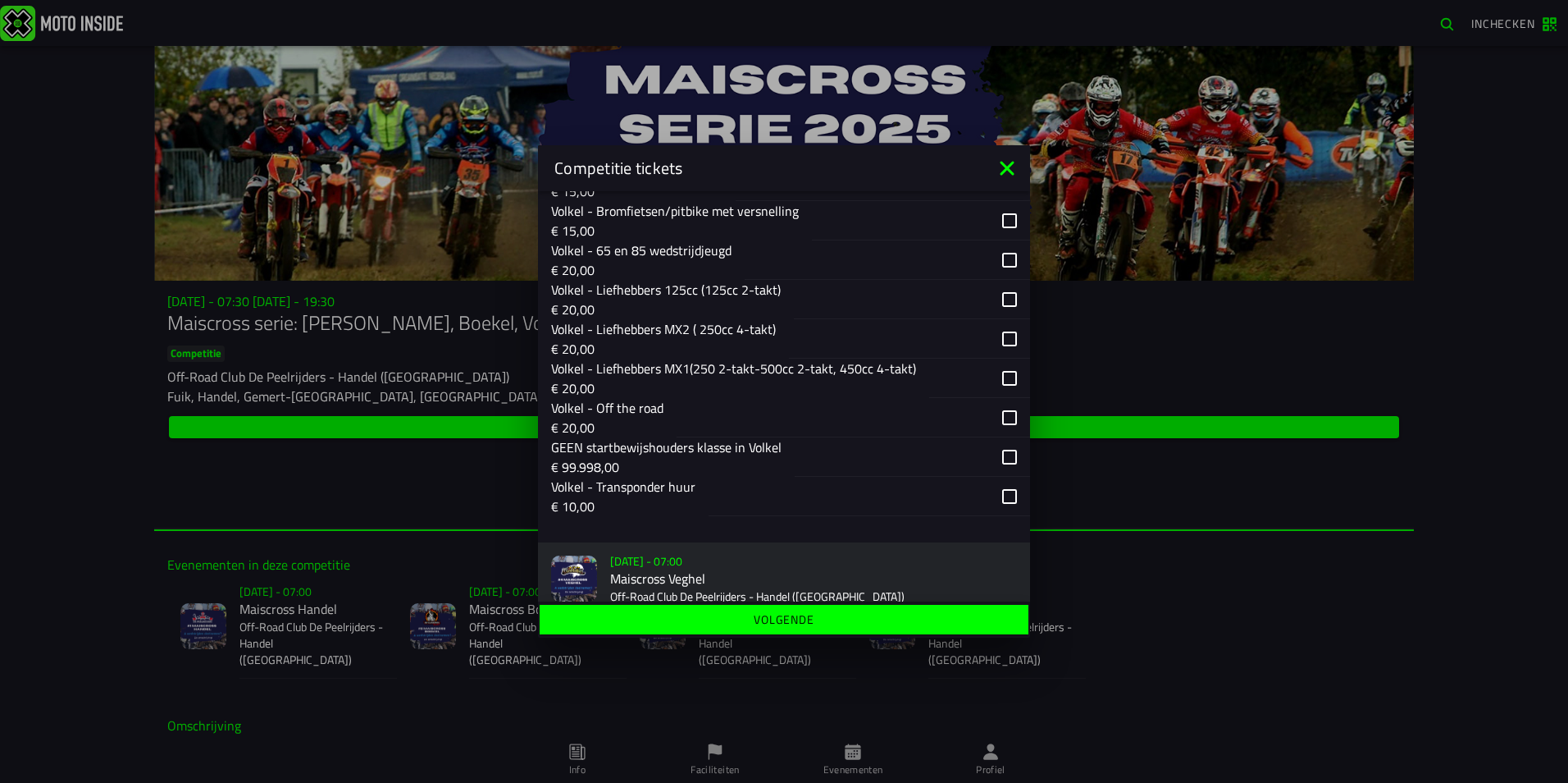
click at [1001, 417] on div "button" at bounding box center [853, 417] width 353 height 40
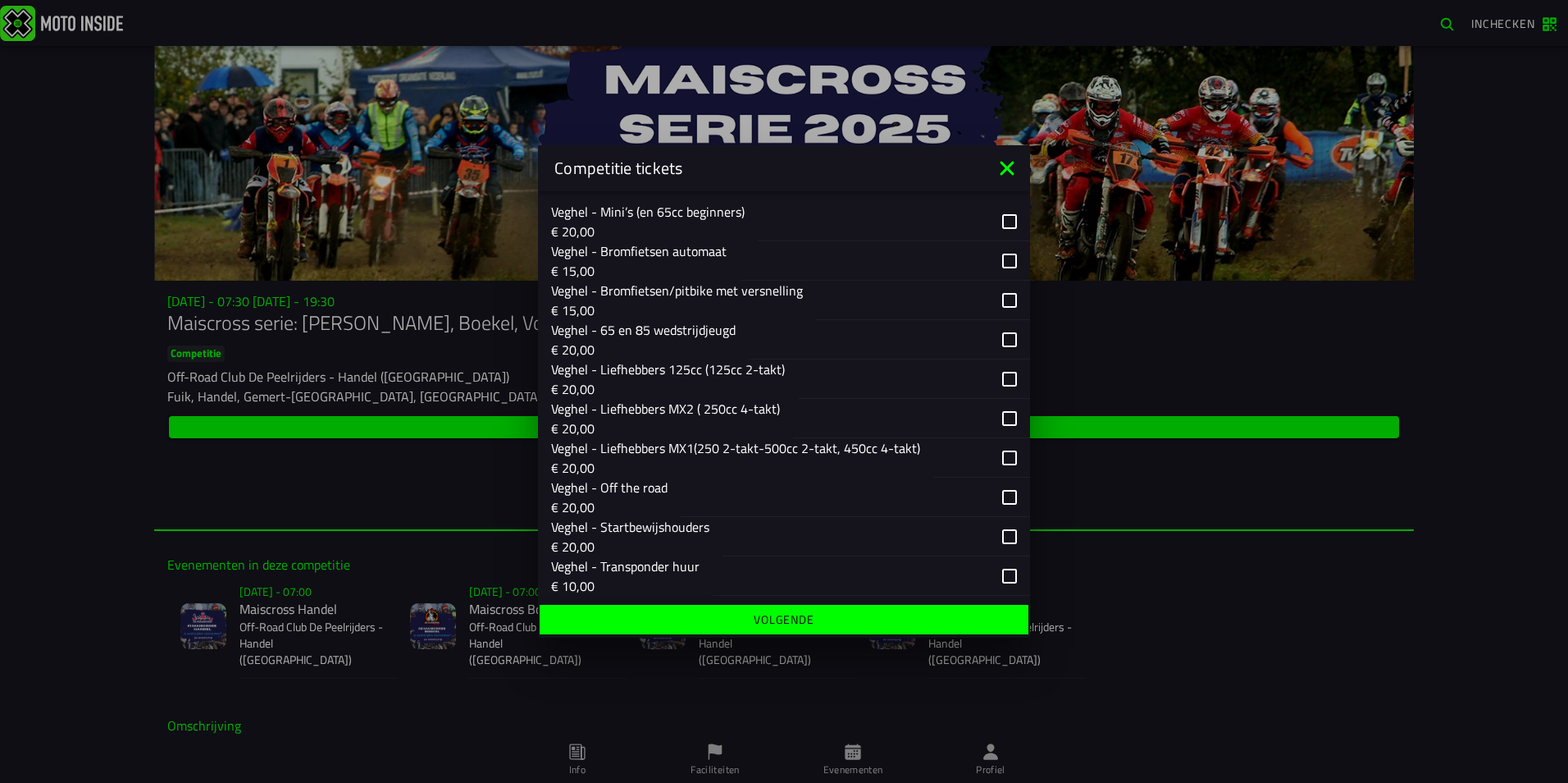
scroll to position [2437, 0]
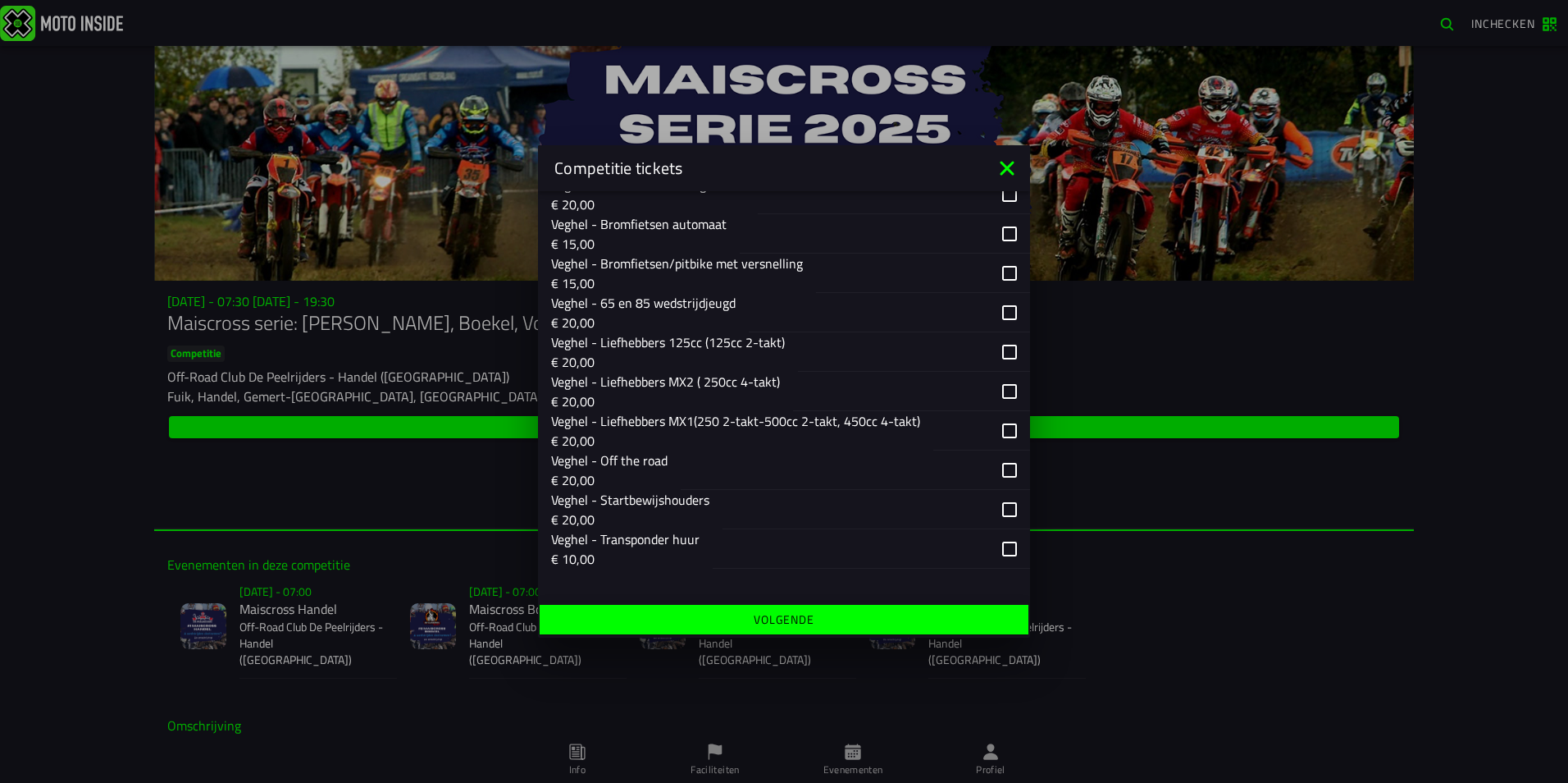
click at [1001, 504] on div "button" at bounding box center [876, 509] width 307 height 40
click at [873, 619] on span "Volgende" at bounding box center [784, 619] width 464 height 11
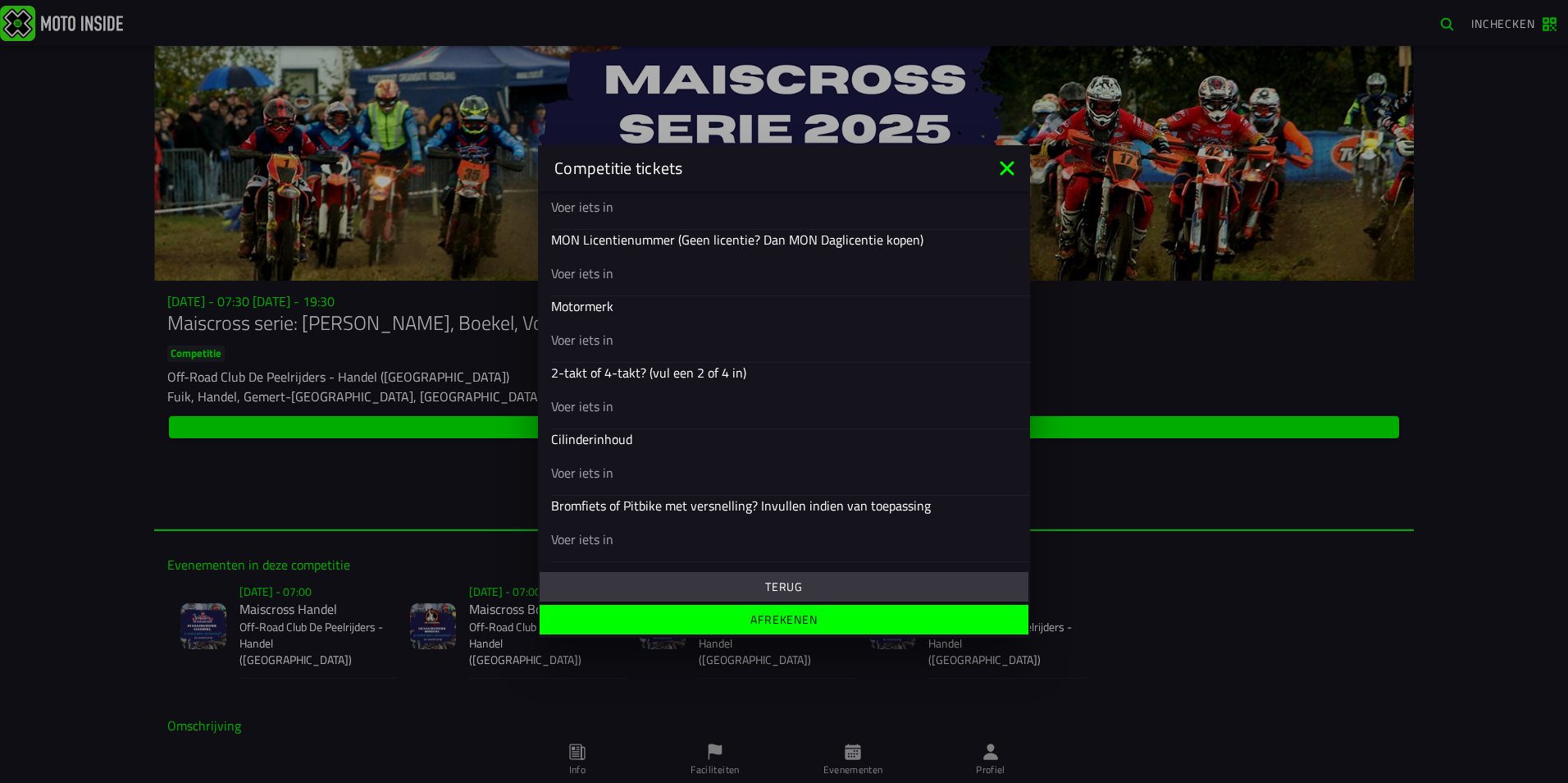
scroll to position [648, 0]
click at [651, 283] on div at bounding box center [784, 272] width 465 height 46
click at [651, 283] on input "text" at bounding box center [784, 272] width 465 height 19
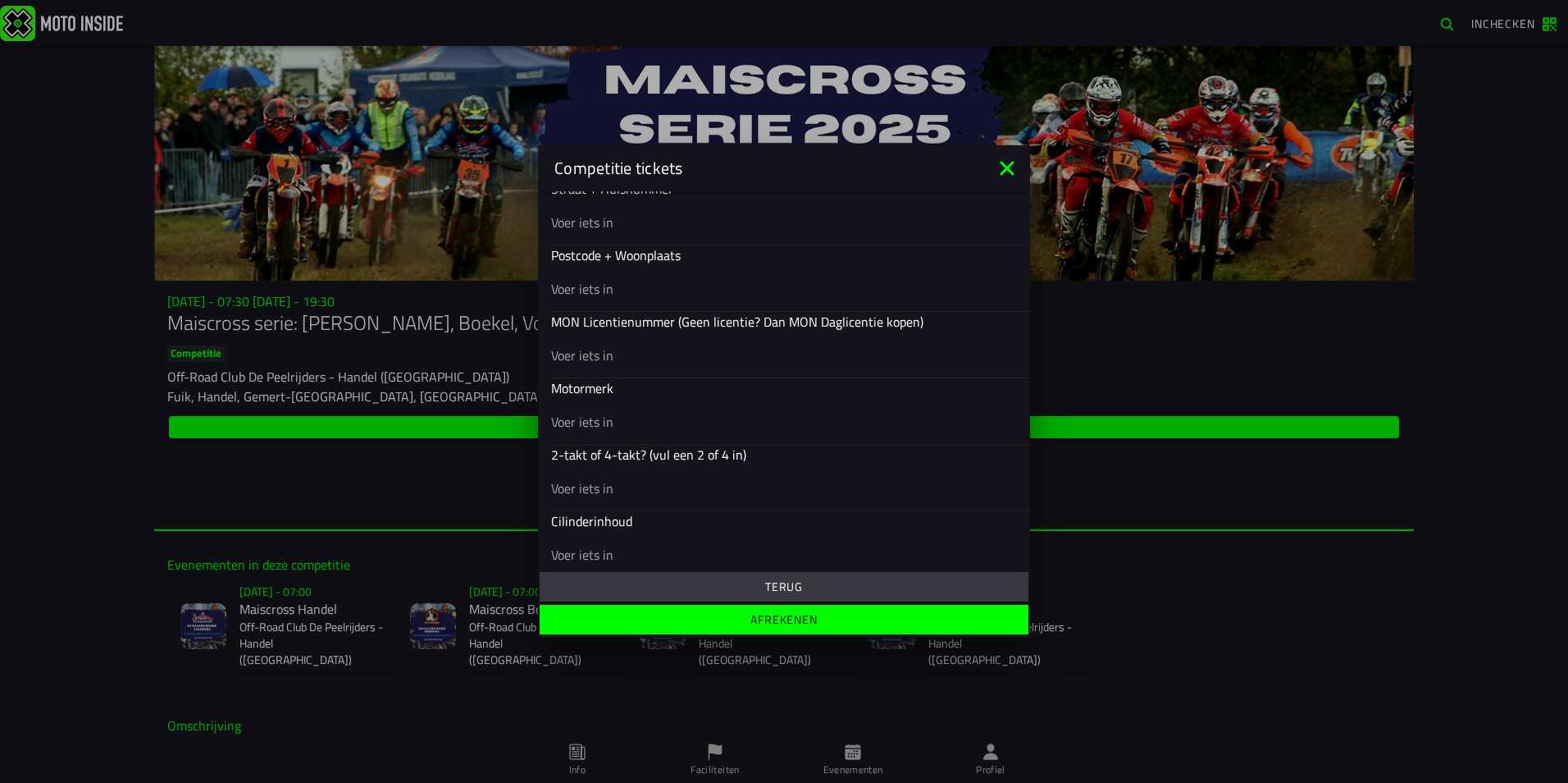
scroll to position [402, 0]
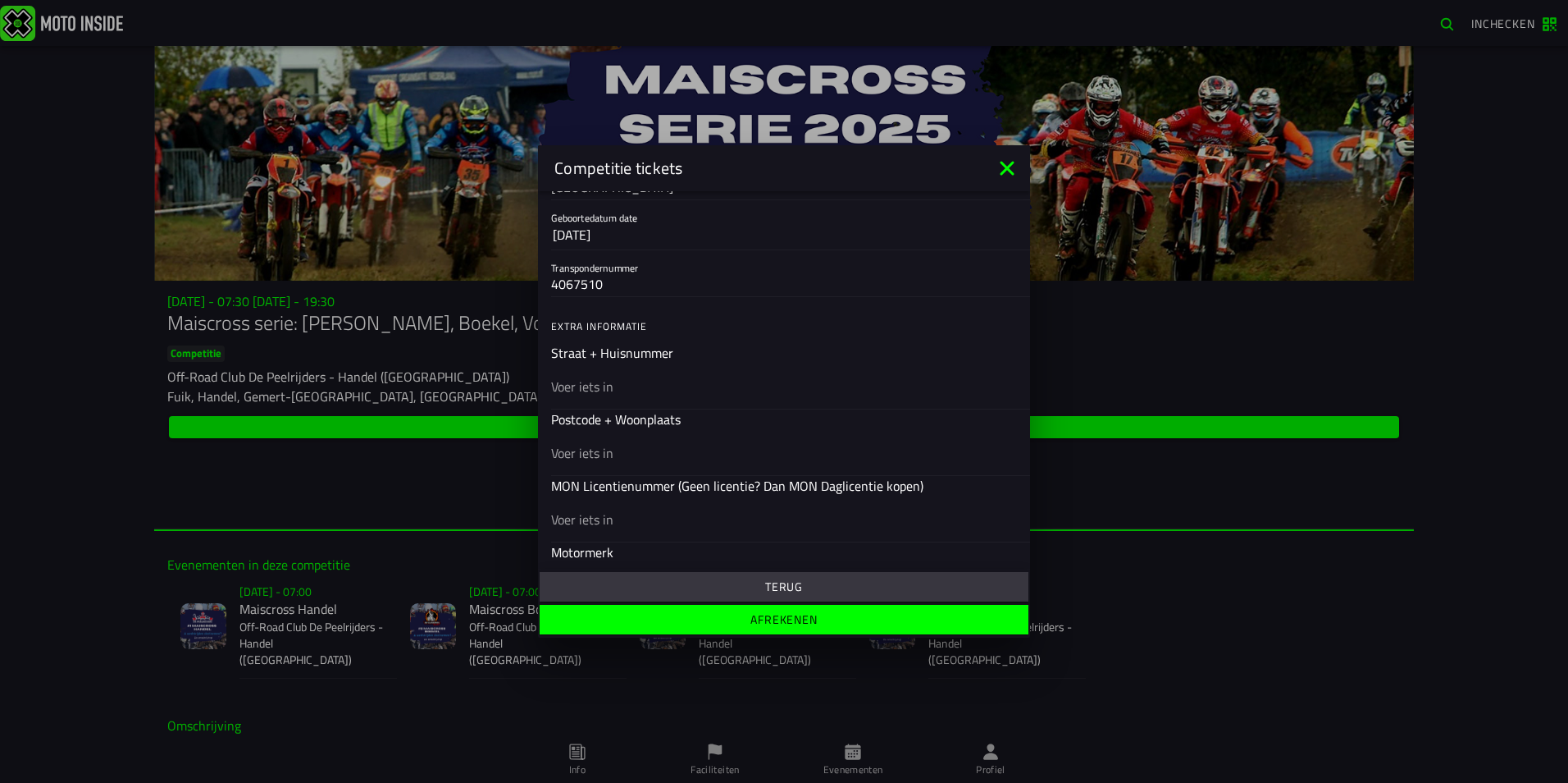
click at [663, 381] on input "text" at bounding box center [784, 386] width 465 height 19
type input "doornhoek 1"
click at [596, 455] on input "text" at bounding box center [784, 452] width 465 height 19
type input "5465rc zijtaart"
click at [605, 513] on input "text" at bounding box center [784, 519] width 465 height 19
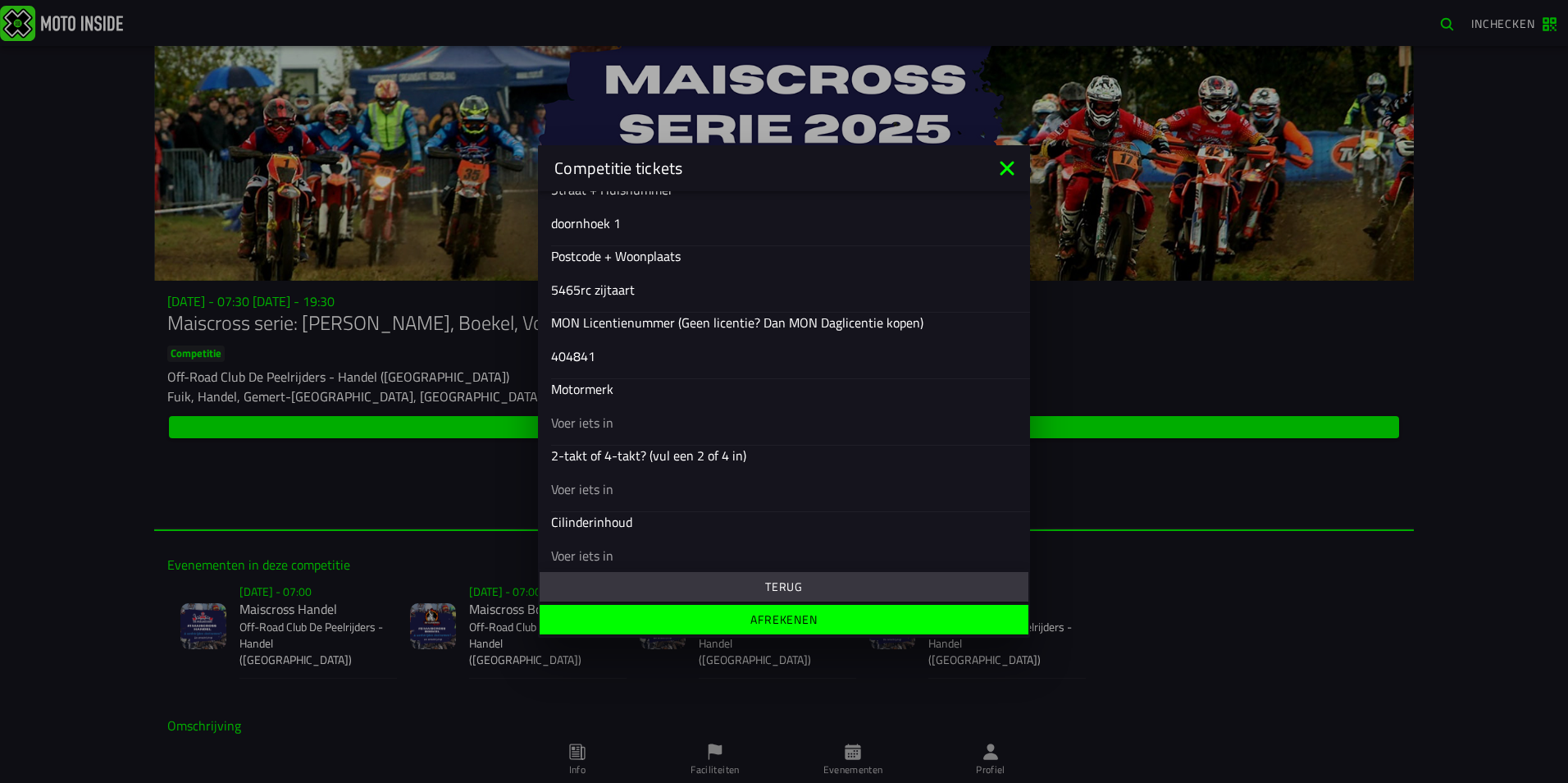
scroll to position [566, 0]
type input "404841"
click at [617, 424] on input "text" at bounding box center [784, 421] width 465 height 19
type input "honda"
click at [625, 483] on input "text" at bounding box center [784, 488] width 465 height 19
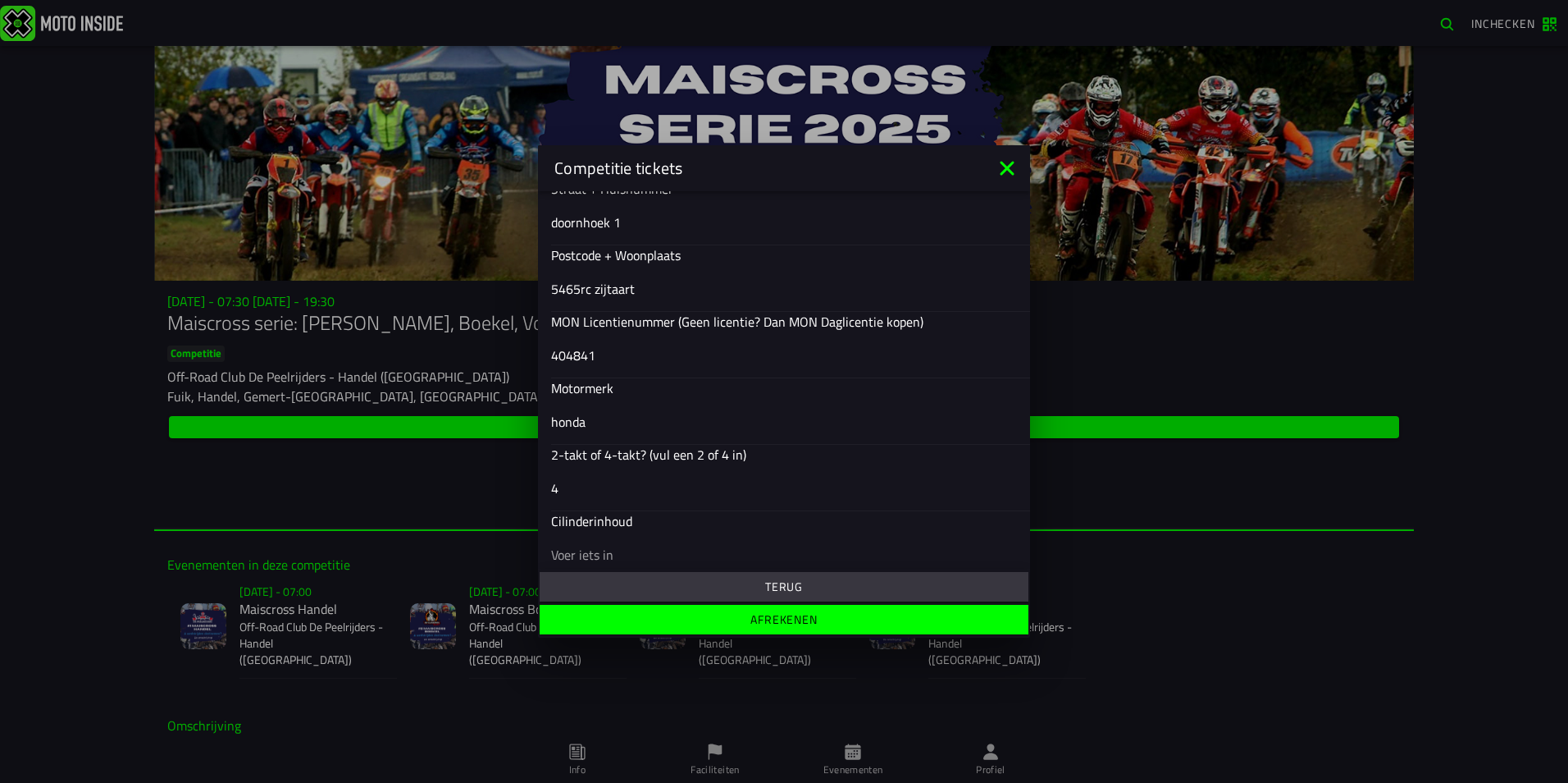
scroll to position [648, 0]
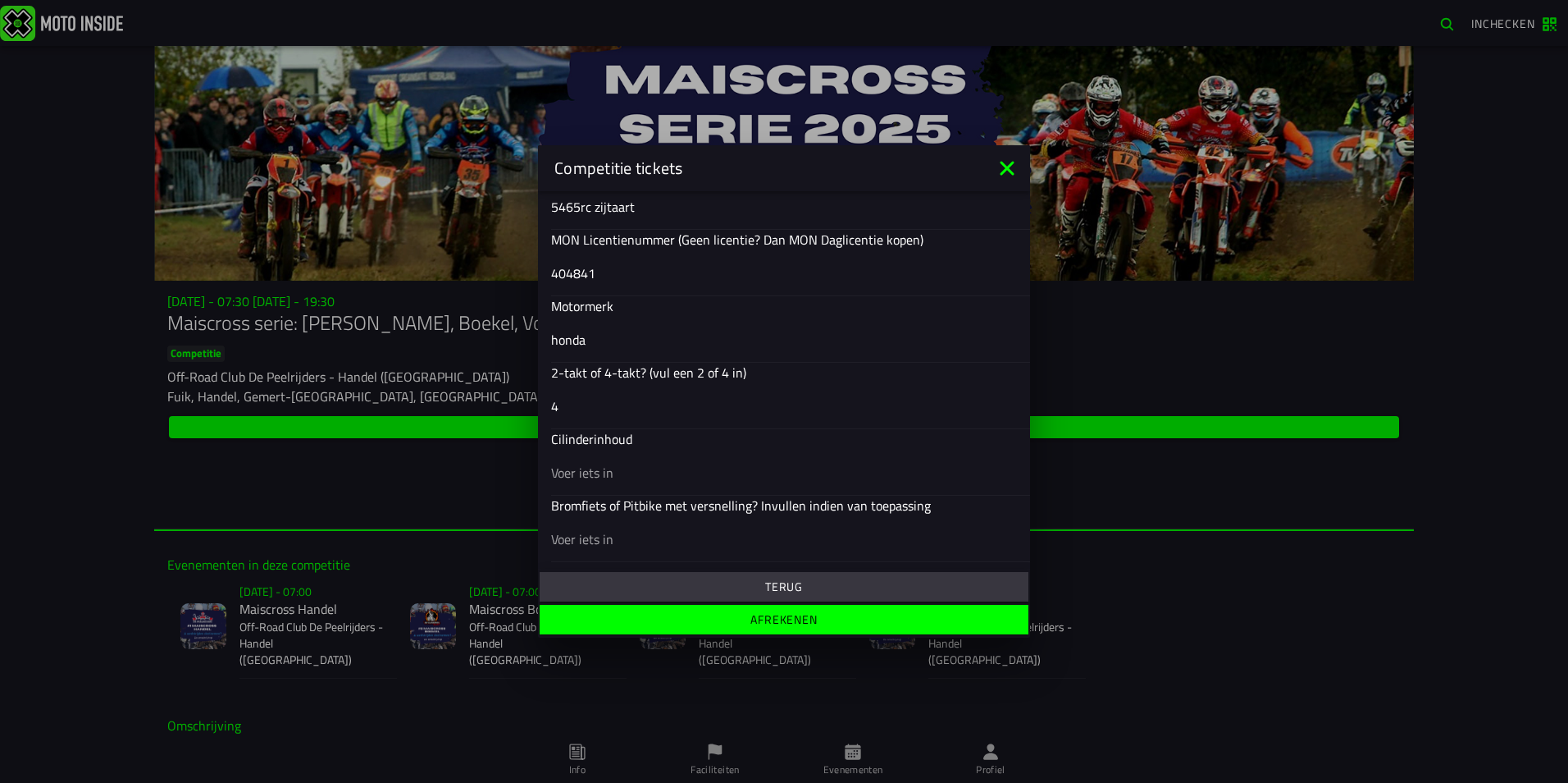
type input "4"
click at [681, 479] on input "text" at bounding box center [784, 472] width 465 height 19
type input "4"
click at [674, 473] on input "4" at bounding box center [784, 472] width 465 height 19
type input "1"
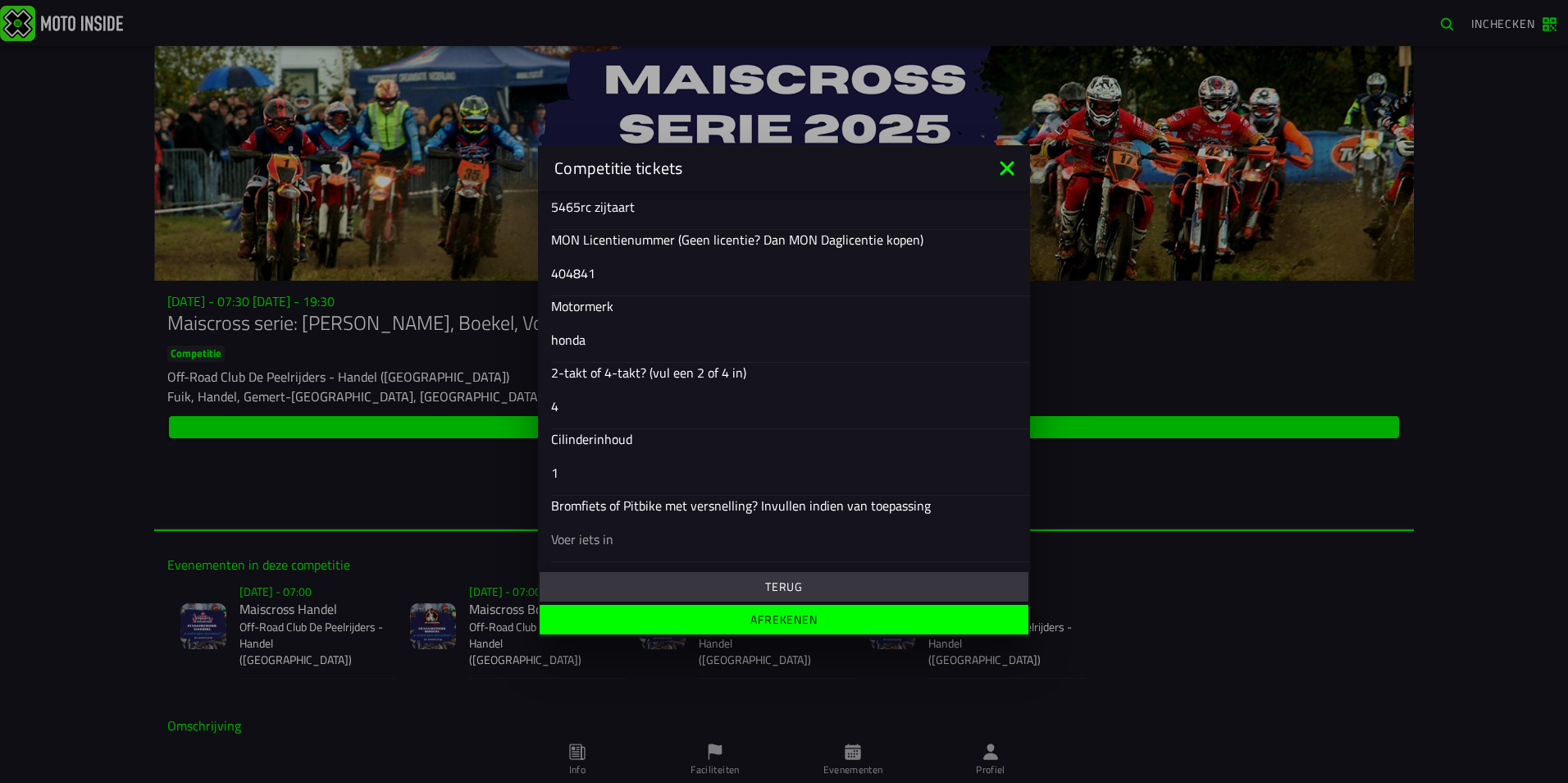
click at [644, 533] on input "text" at bounding box center [784, 538] width 465 height 19
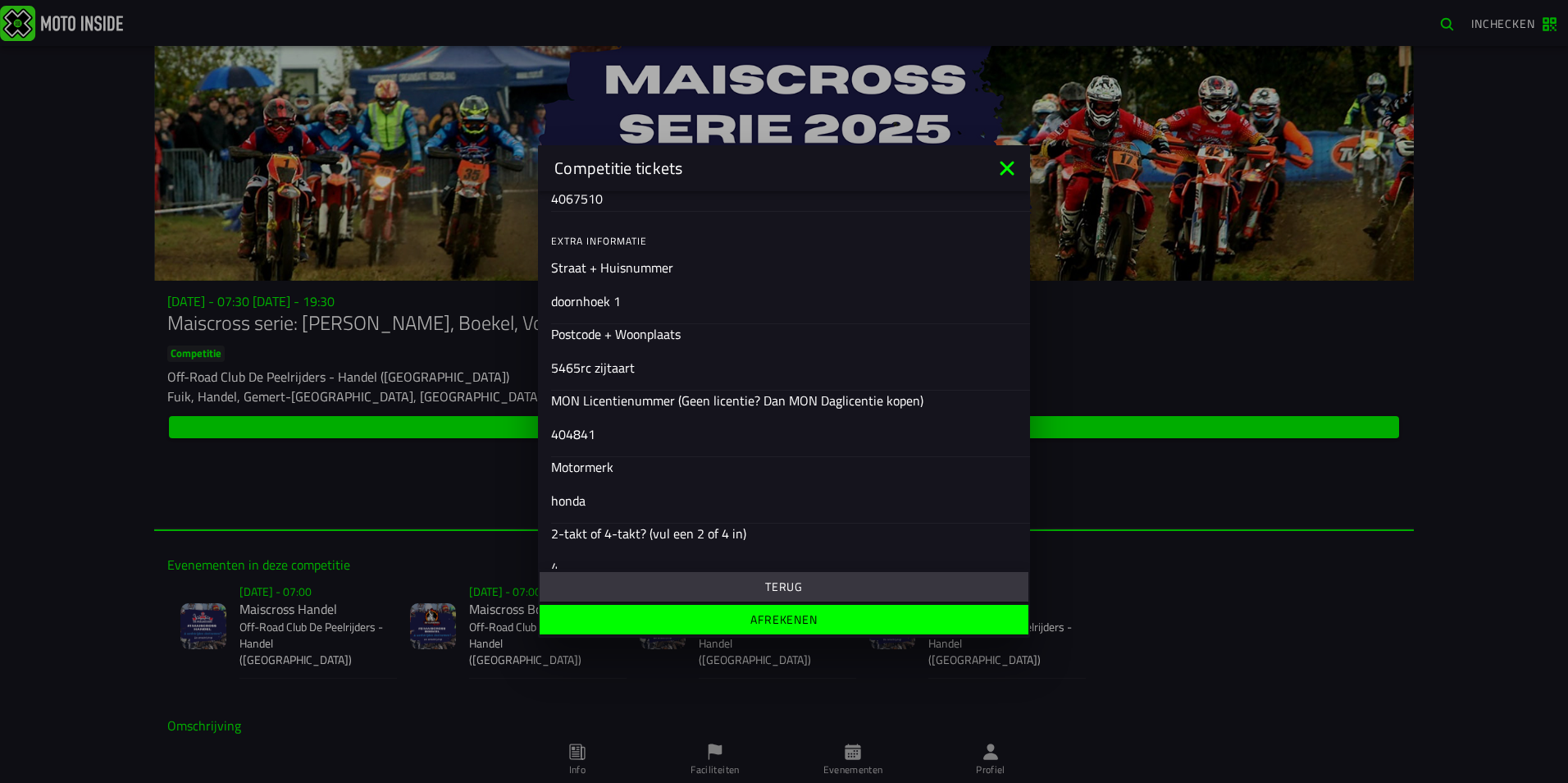
scroll to position [484, 0]
click at [796, 608] on button "Afrekenen" at bounding box center [784, 619] width 488 height 29
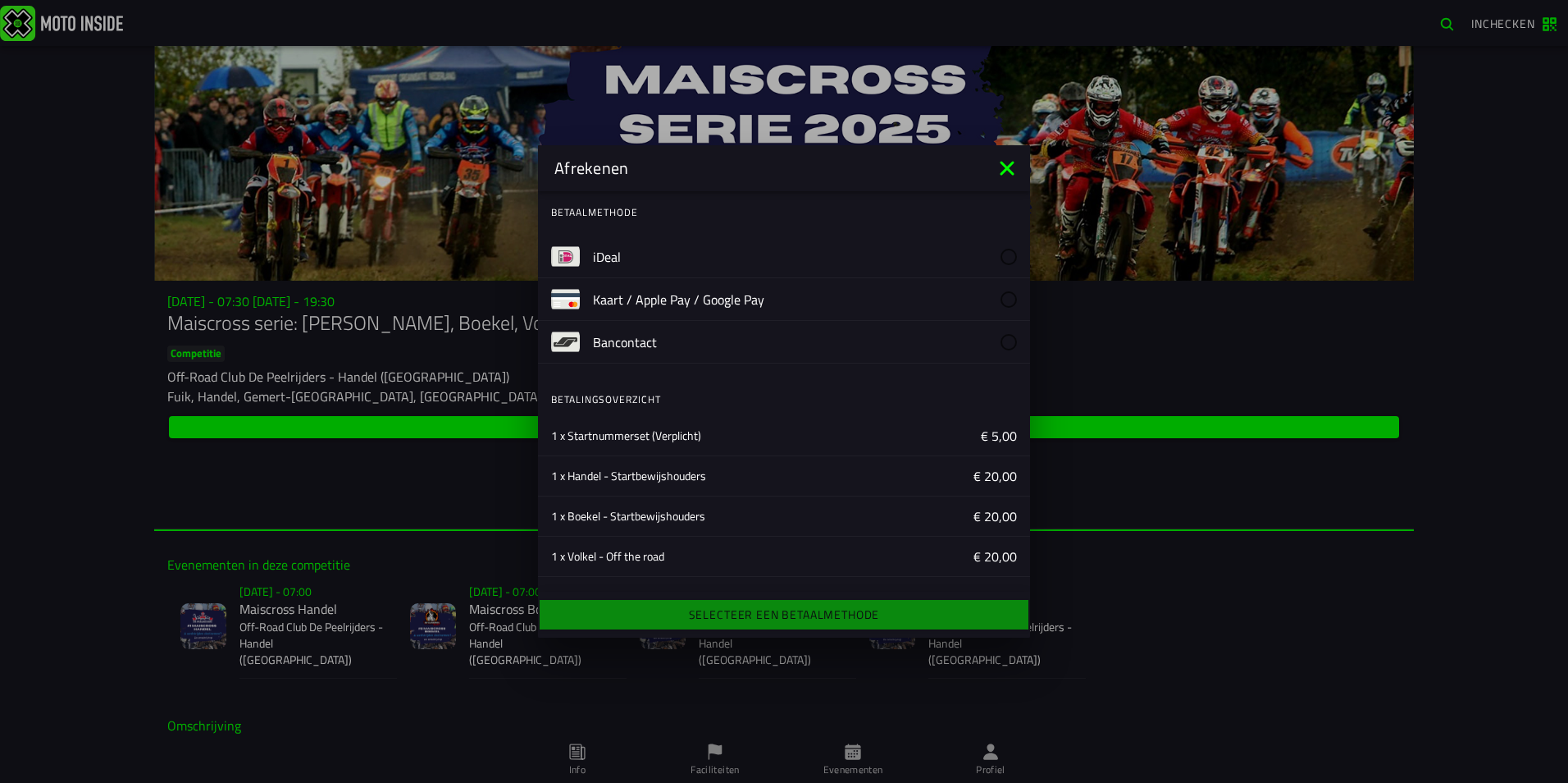
scroll to position [0, 0]
click at [641, 268] on label "iDeal" at bounding box center [805, 258] width 424 height 41
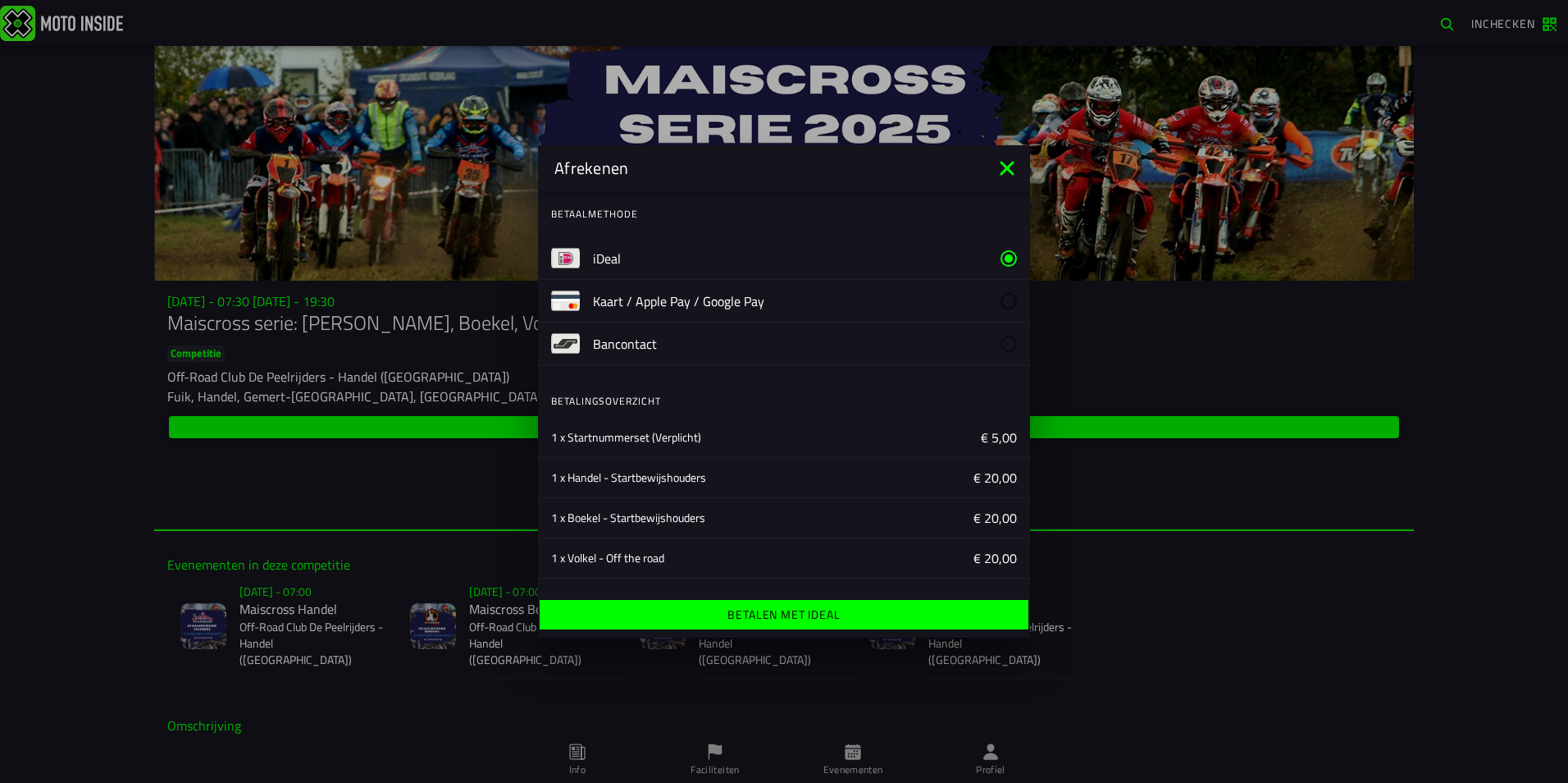
click at [750, 610] on ion-label "Betalen met iDeal" at bounding box center [784, 615] width 112 height 11
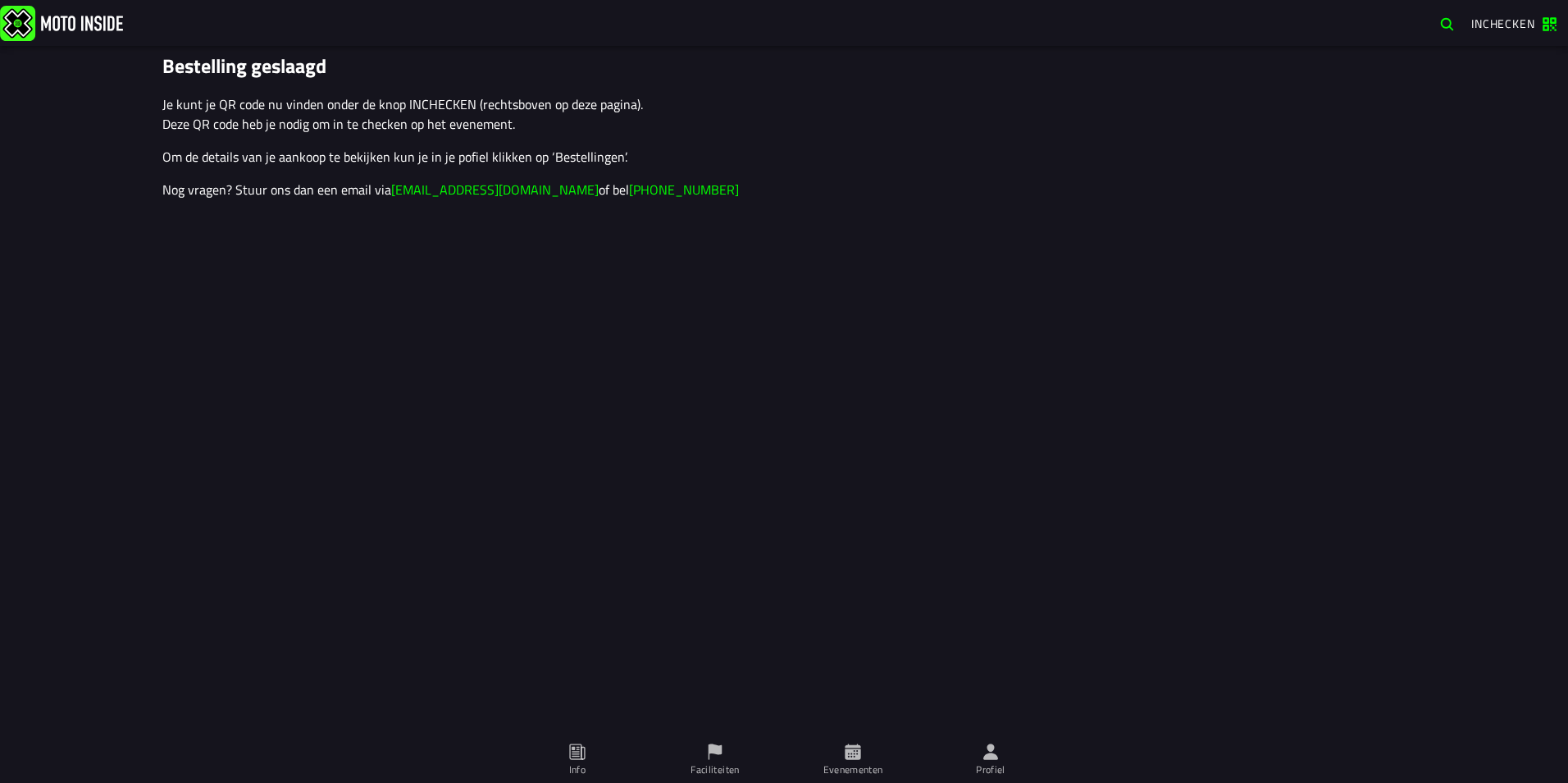
click at [1504, 33] on button "Inchecken" at bounding box center [1513, 24] width 98 height 27
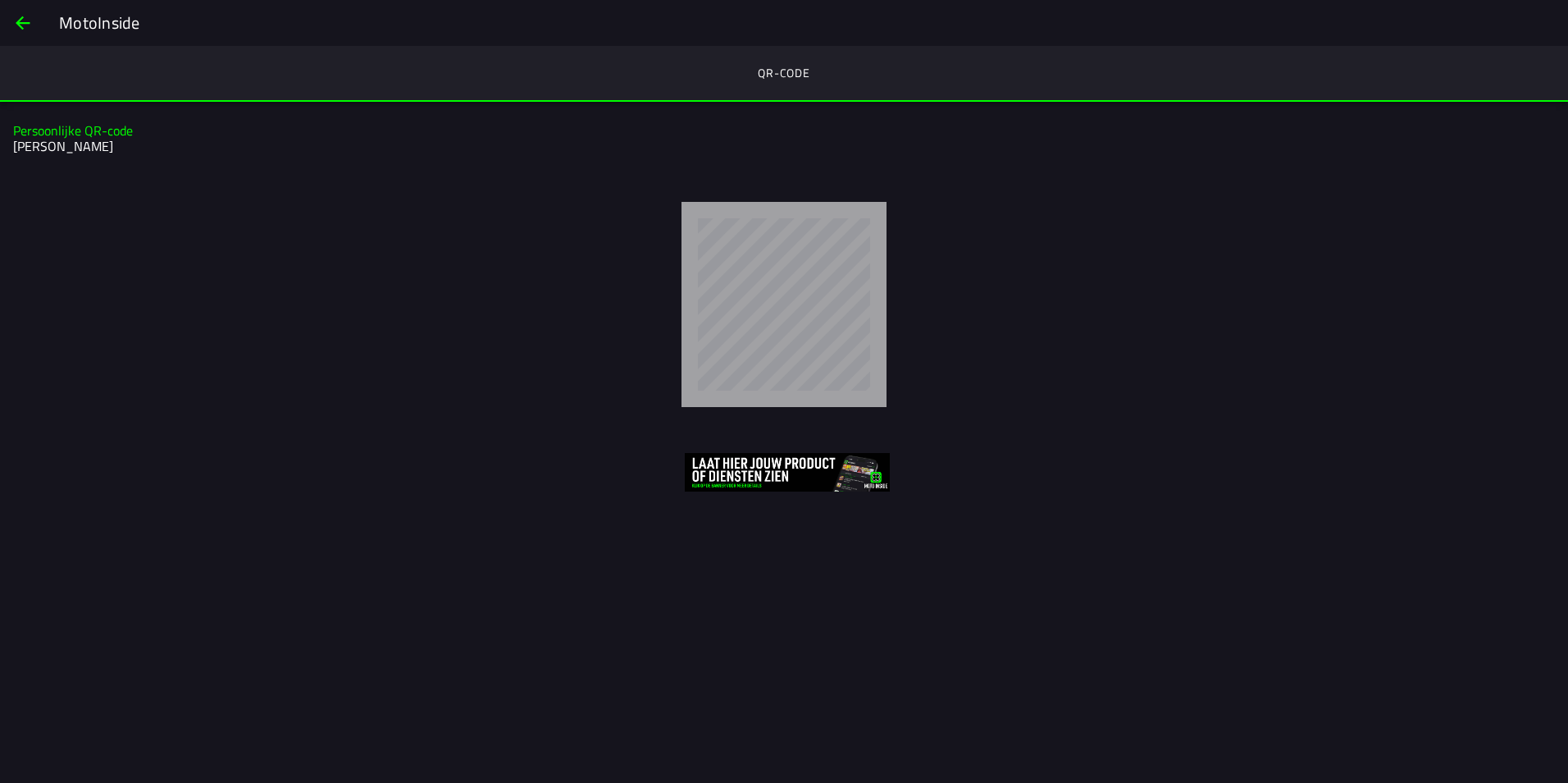
drag, startPoint x: 173, startPoint y: 177, endPoint x: 219, endPoint y: 178, distance: 46.0
click at [175, 177] on div "Persoonlijke QR-code stijn van kessel" at bounding box center [784, 310] width 1568 height 416
click at [39, 32] on button "back" at bounding box center [23, 23] width 40 height 40
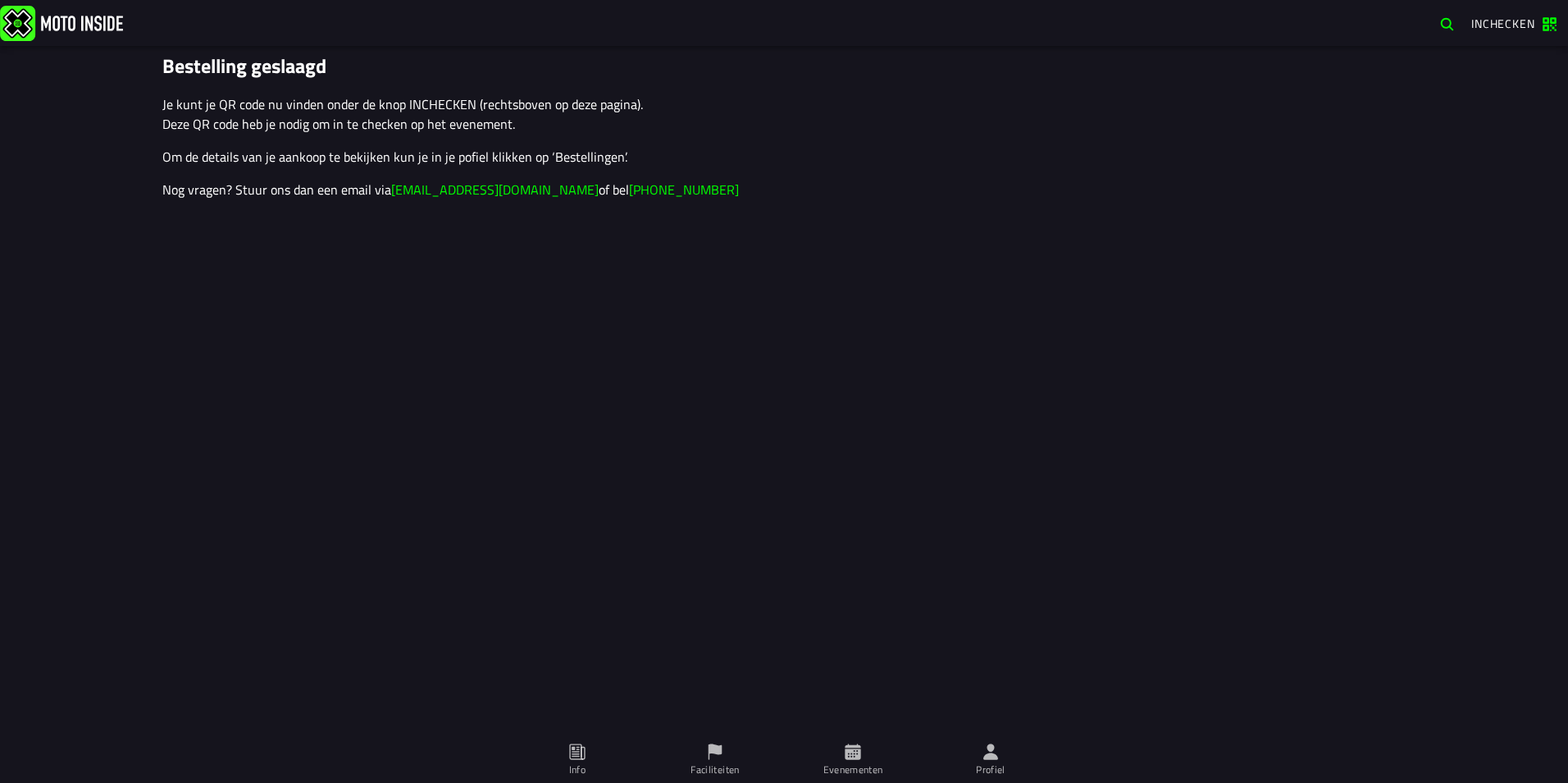
click at [865, 773] on ion-label "Evenementen" at bounding box center [853, 769] width 60 height 15
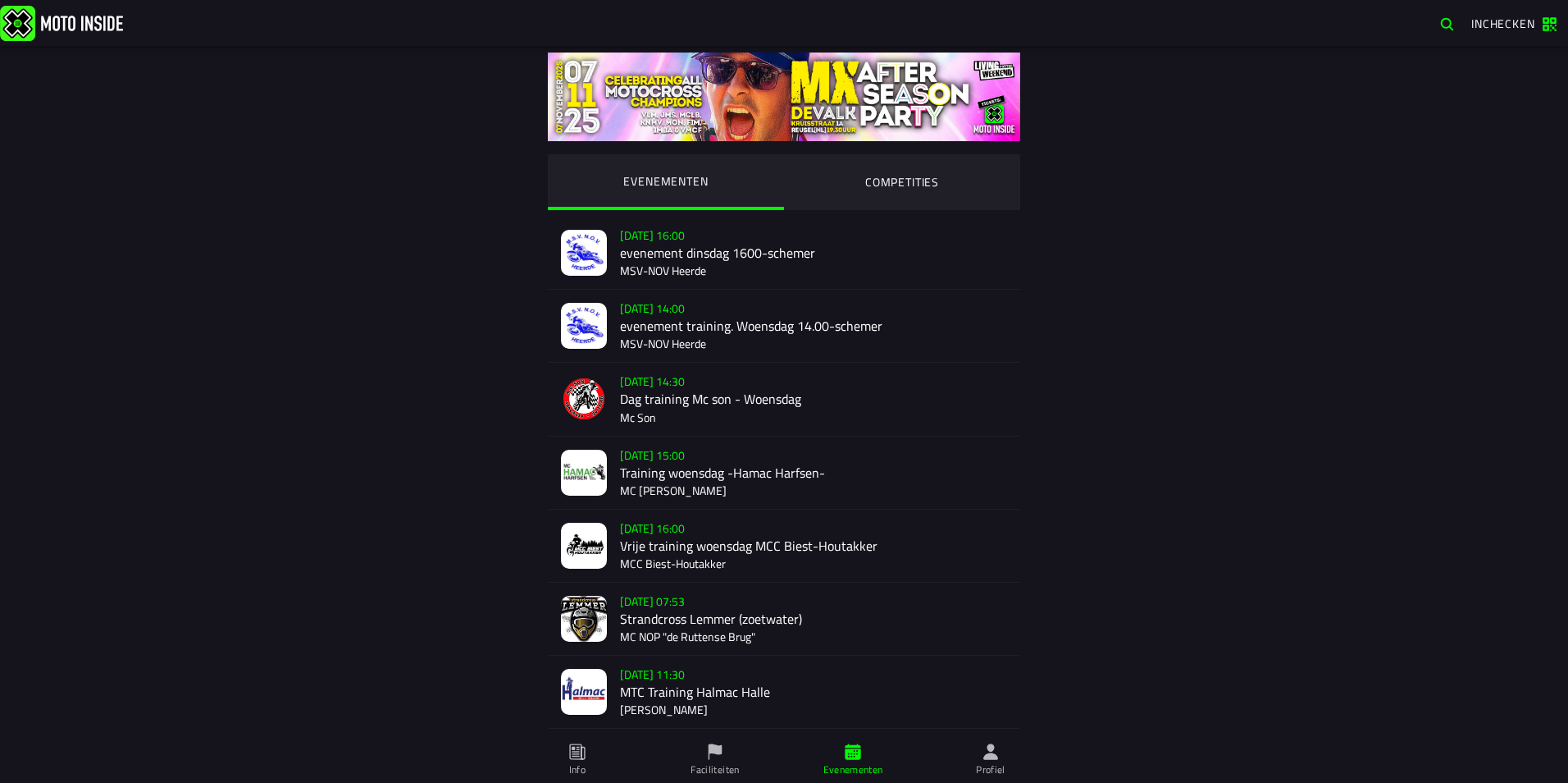
click at [602, 754] on span "Info" at bounding box center [577, 760] width 118 height 46
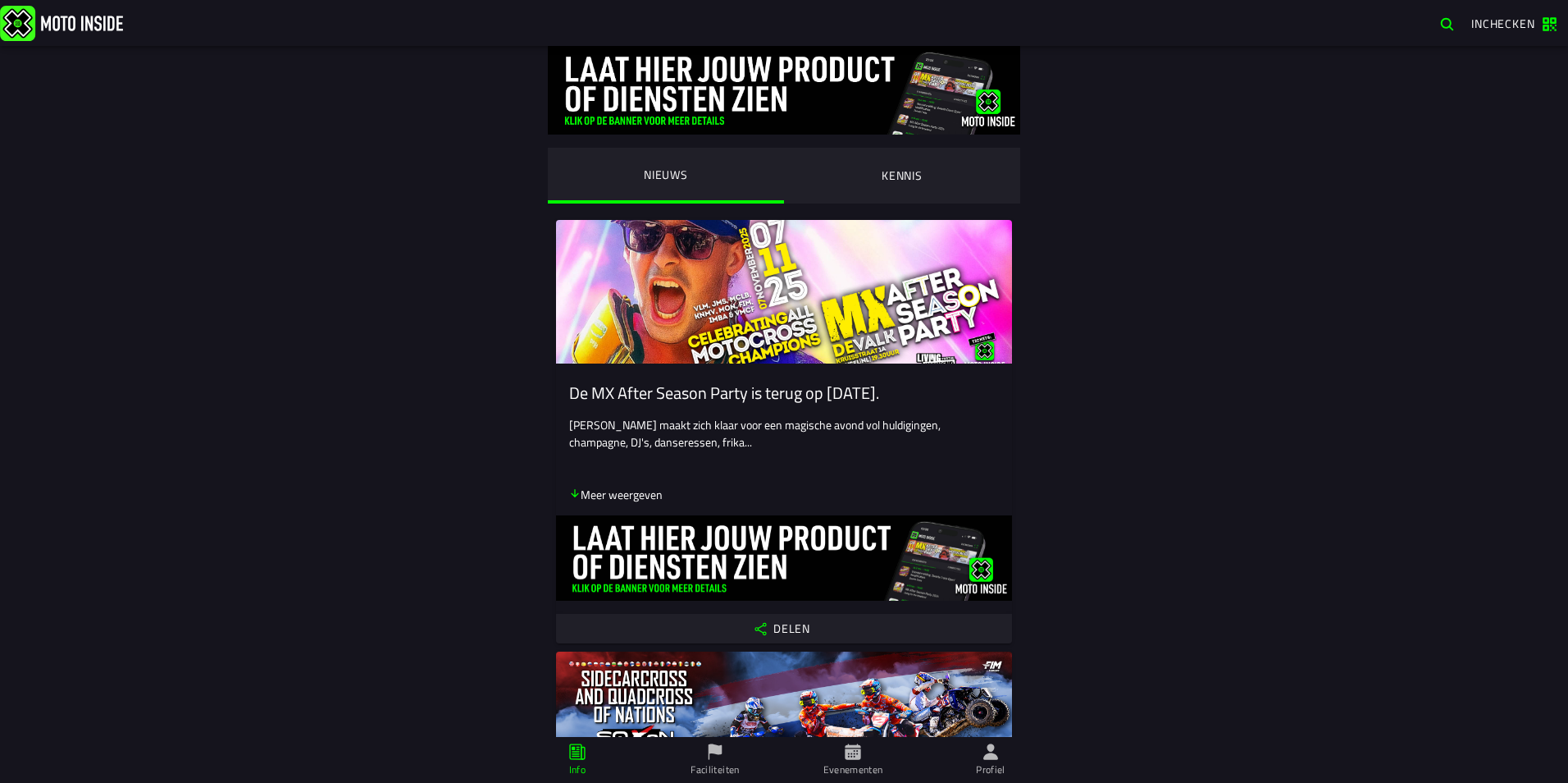
click at [996, 745] on icon at bounding box center [990, 752] width 18 height 18
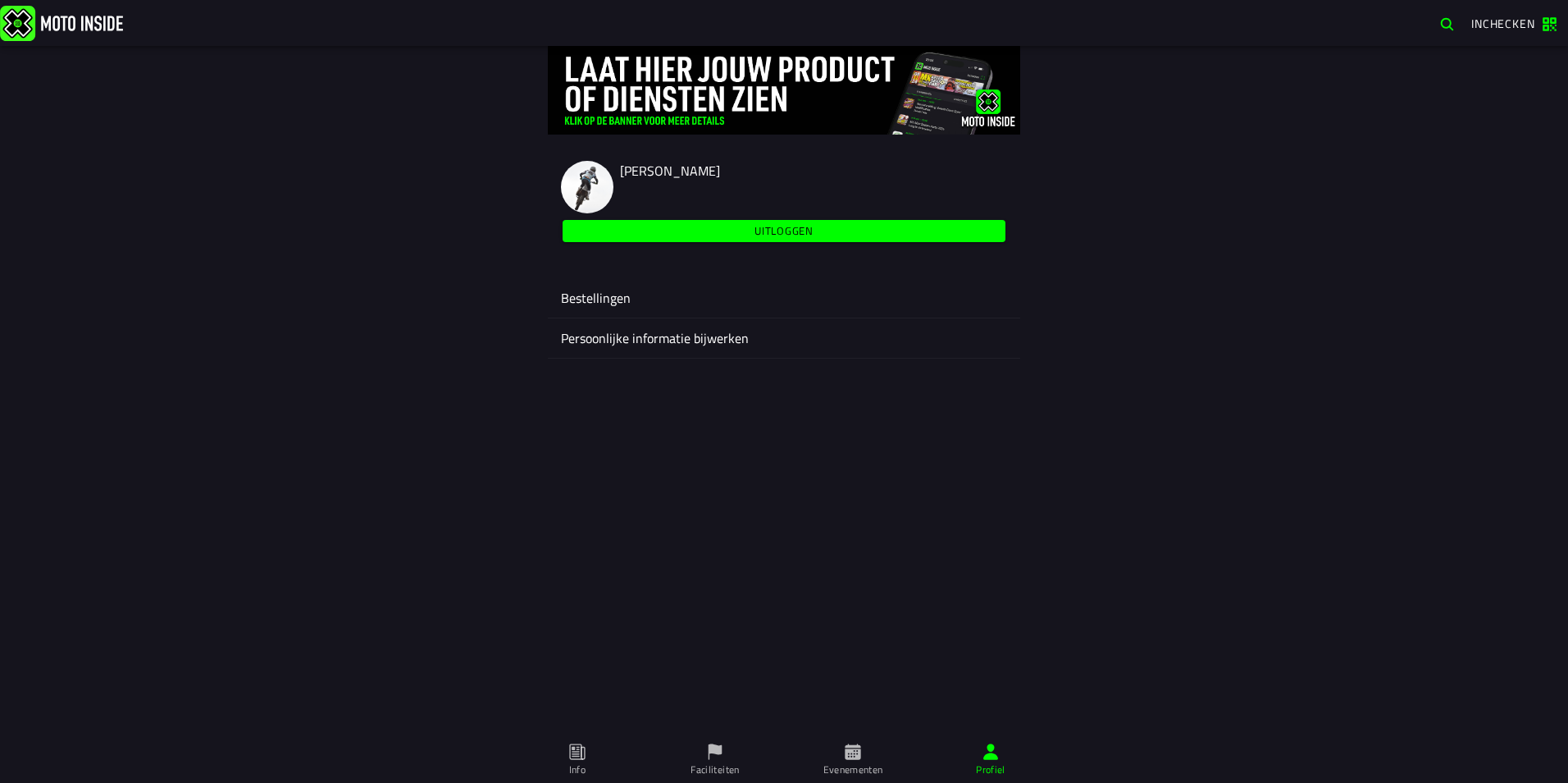
click at [644, 291] on ion-label "Bestellingen" at bounding box center [784, 297] width 446 height 19
